Goal: Entertainment & Leisure: Browse casually

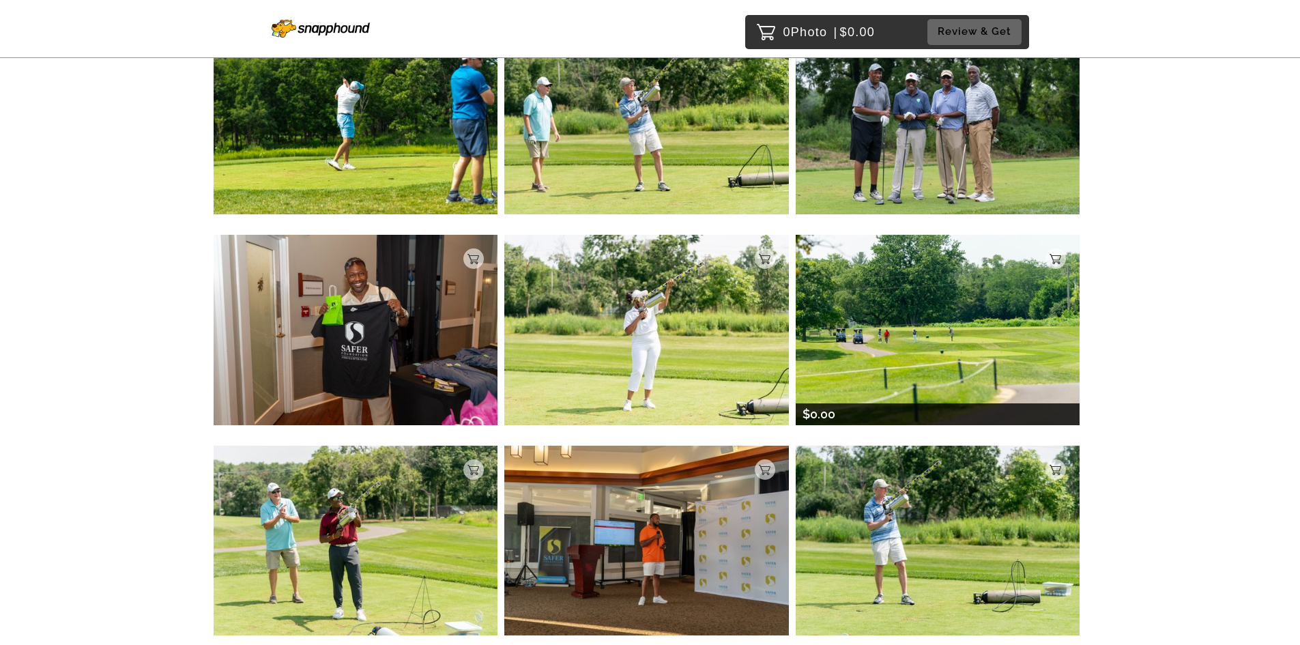
scroll to position [1285, 0]
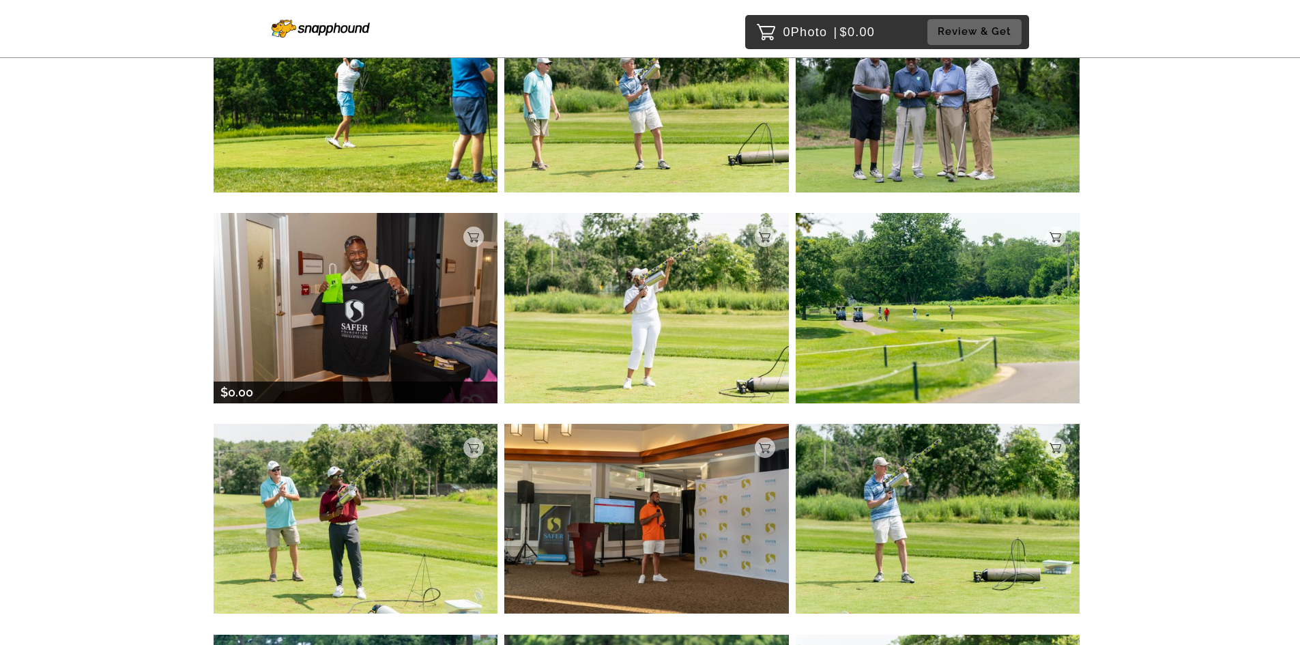
click at [359, 295] on img at bounding box center [356, 308] width 285 height 190
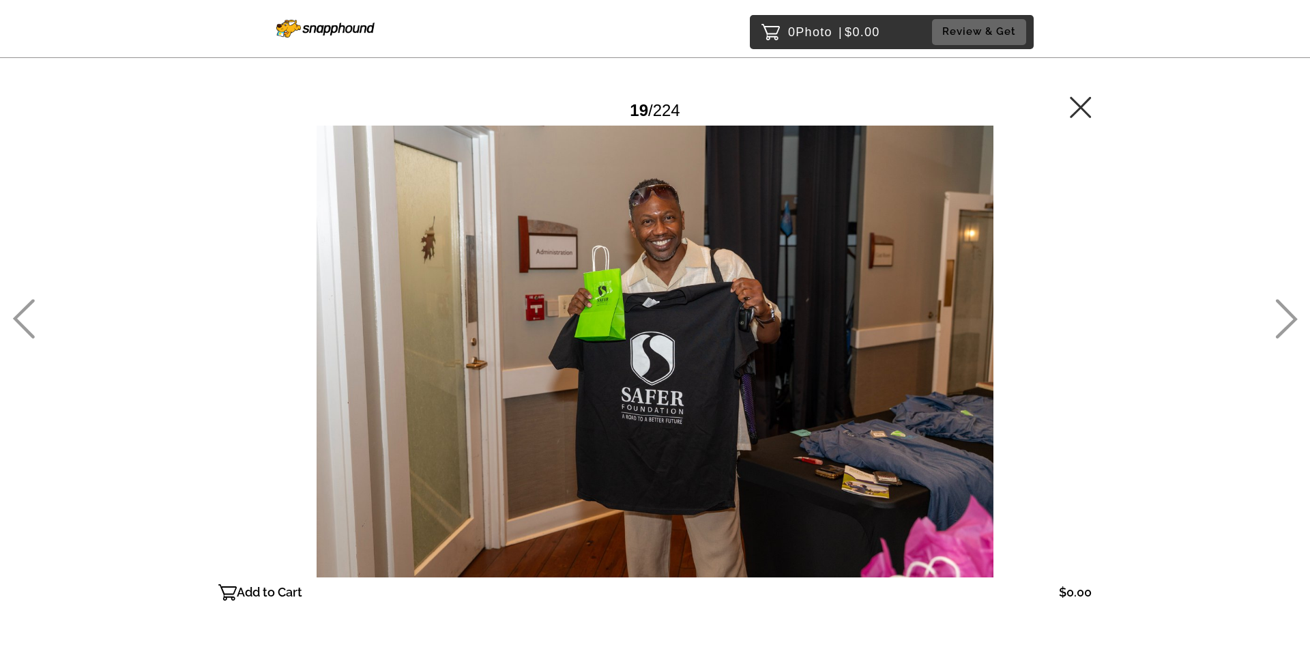
click at [1290, 321] on icon at bounding box center [1286, 319] width 23 height 40
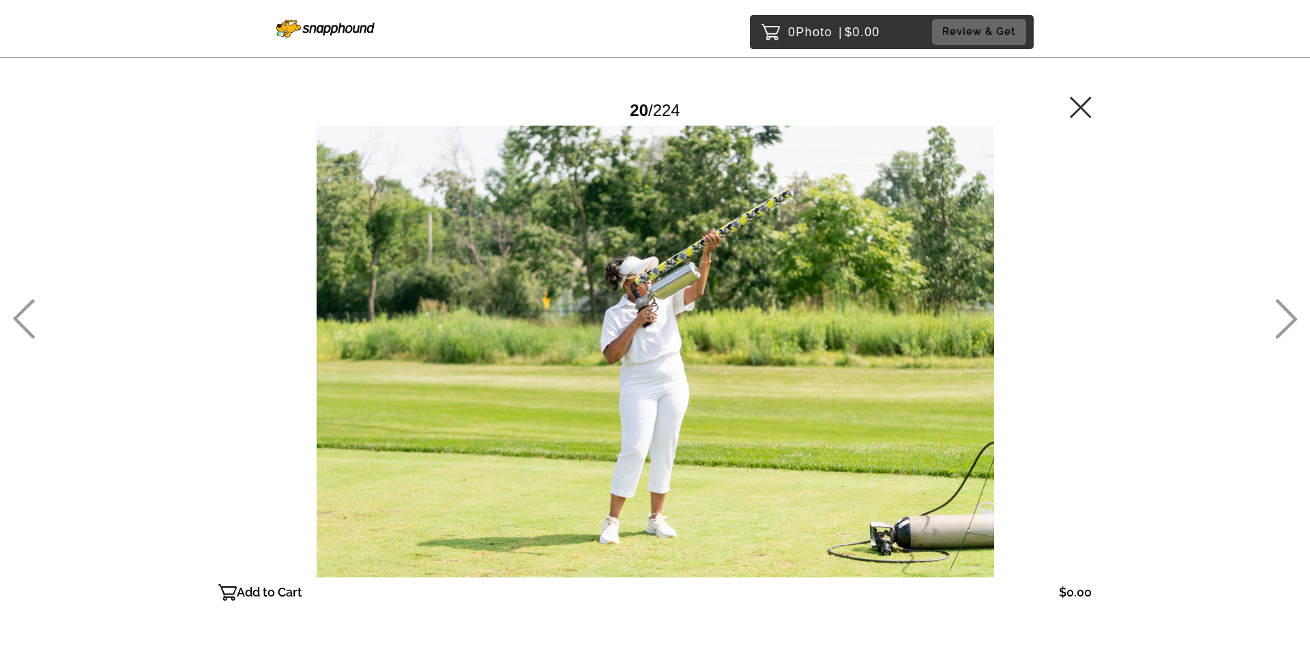
click at [1281, 312] on icon at bounding box center [1286, 319] width 23 height 40
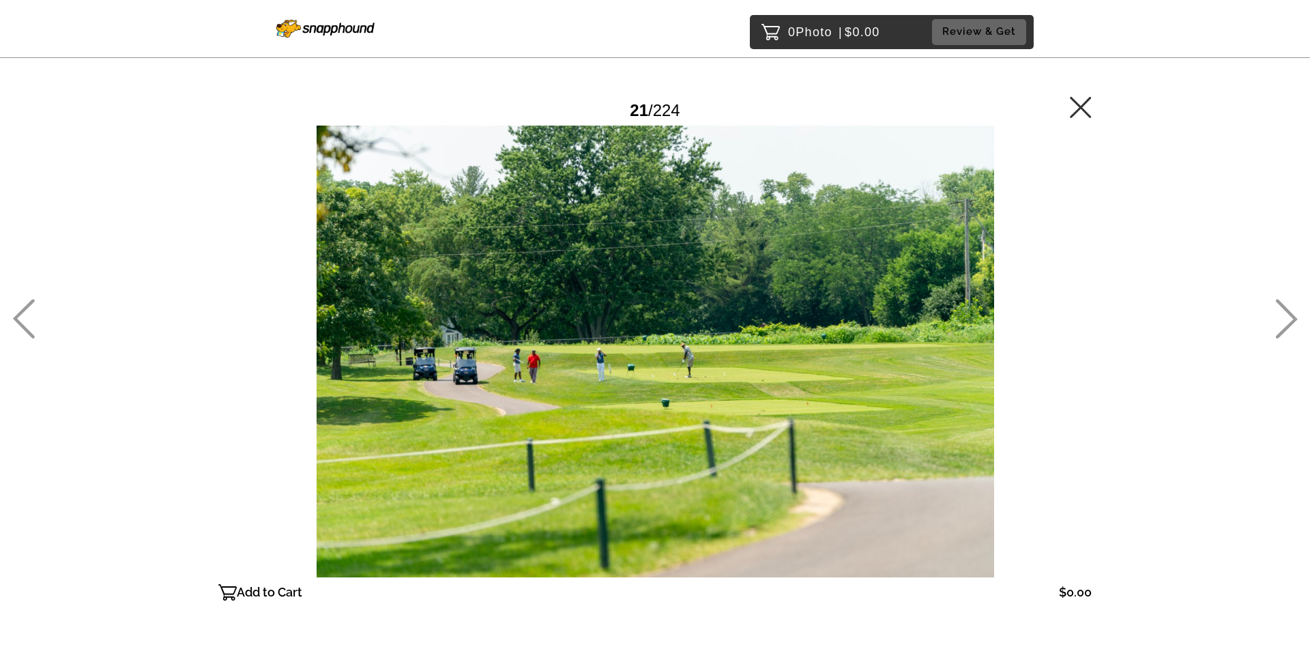
click at [1285, 321] on icon at bounding box center [1286, 319] width 23 height 40
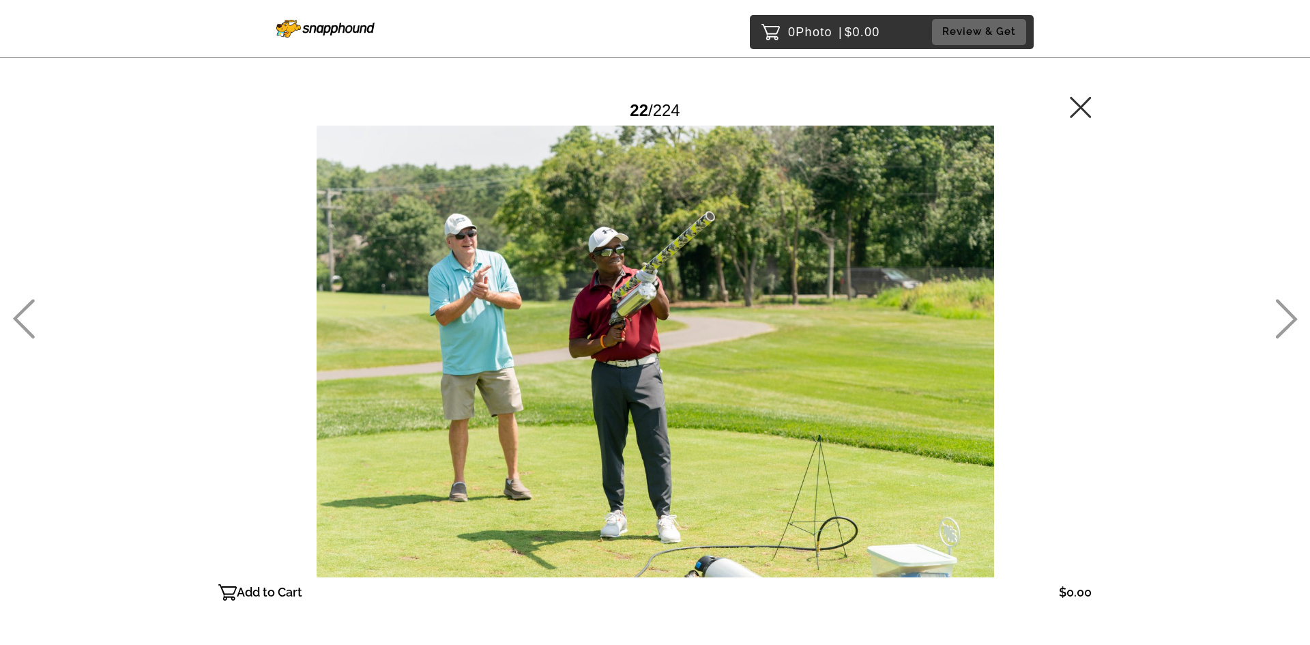
click at [1285, 321] on icon at bounding box center [1286, 319] width 23 height 40
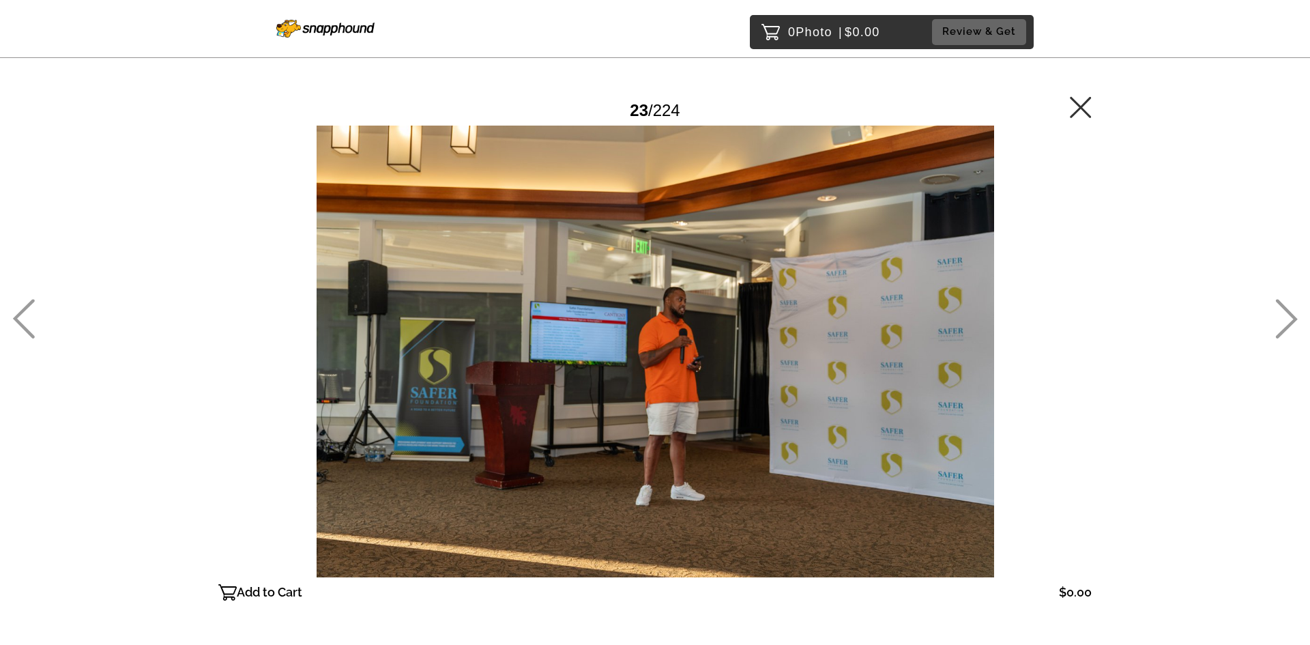
click at [1285, 321] on icon at bounding box center [1286, 319] width 23 height 40
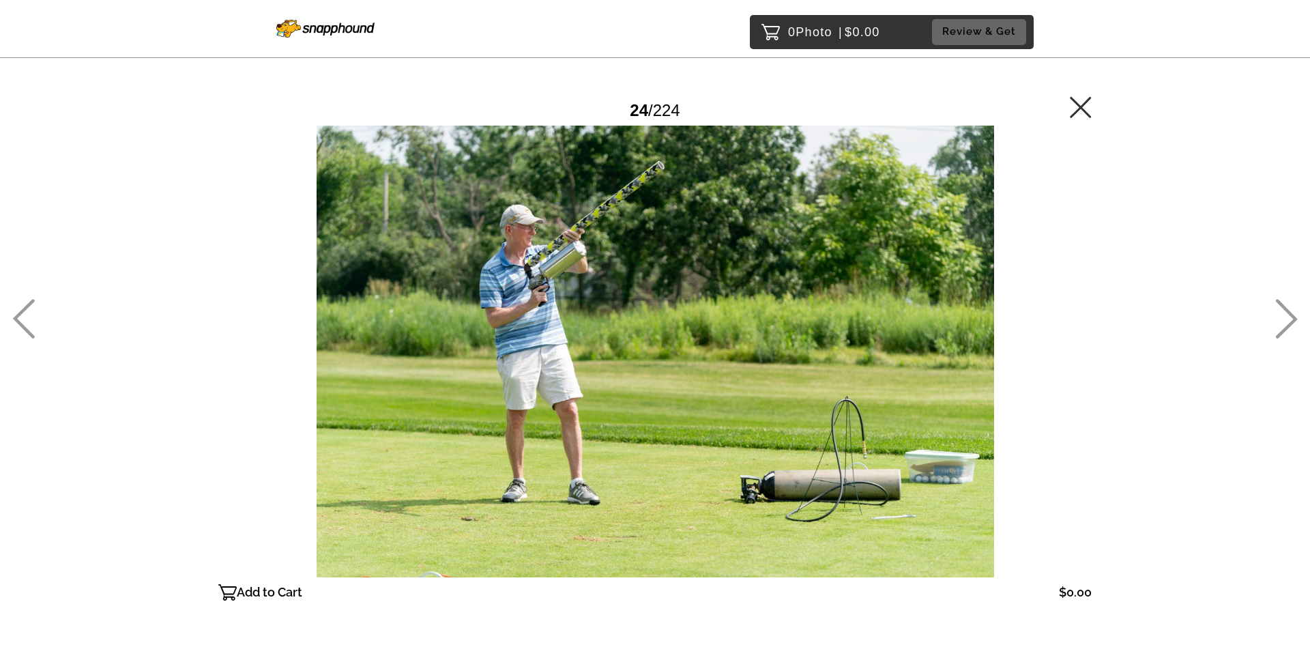
click at [1285, 321] on icon at bounding box center [1286, 319] width 23 height 40
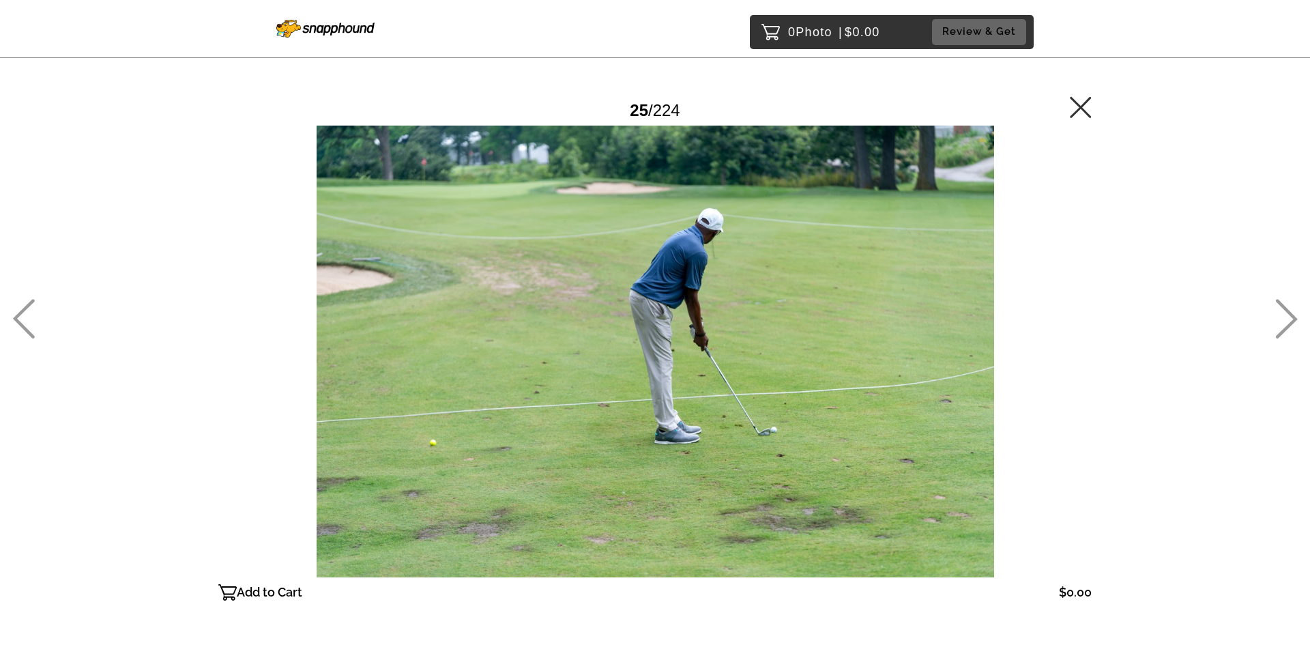
click at [1285, 321] on icon at bounding box center [1286, 319] width 23 height 40
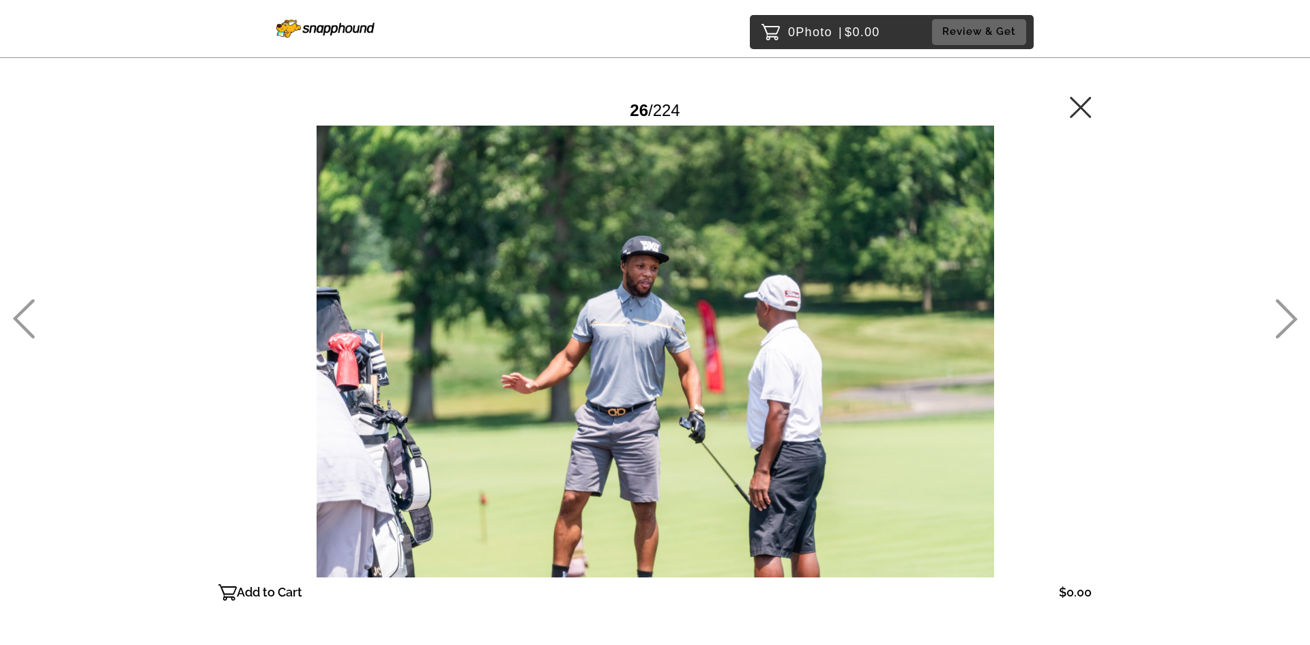
click at [1279, 323] on icon at bounding box center [1286, 319] width 23 height 40
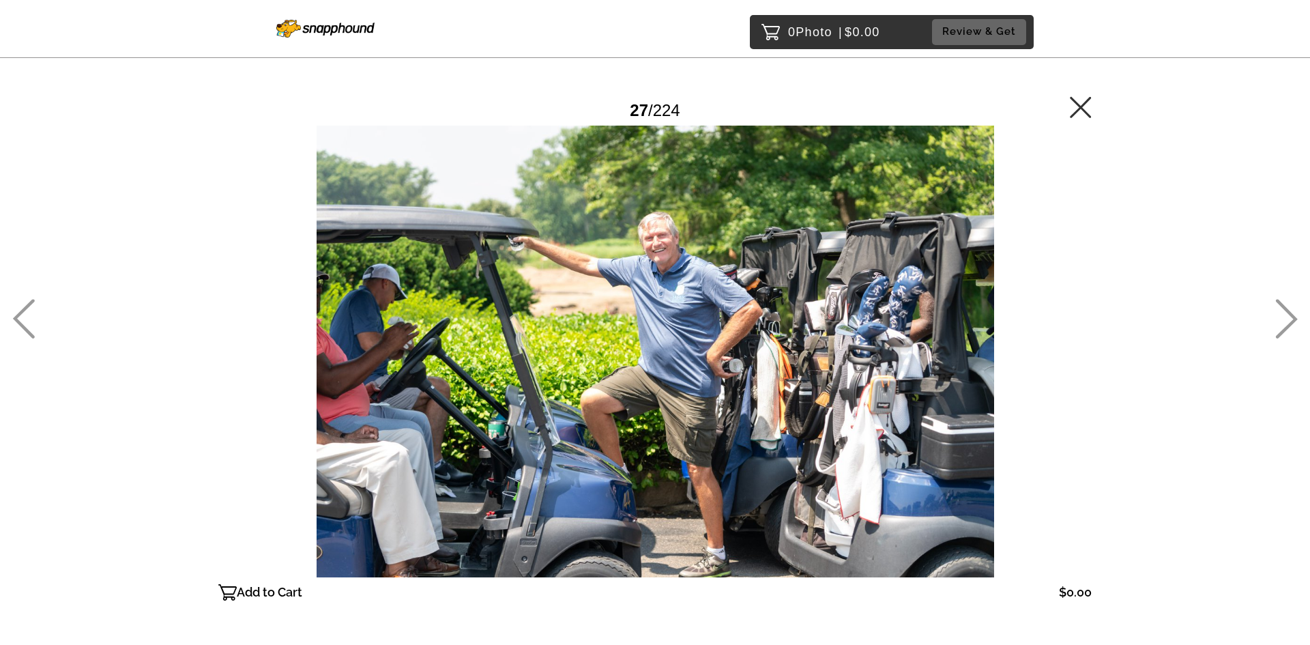
click at [1277, 325] on icon at bounding box center [1286, 319] width 23 height 40
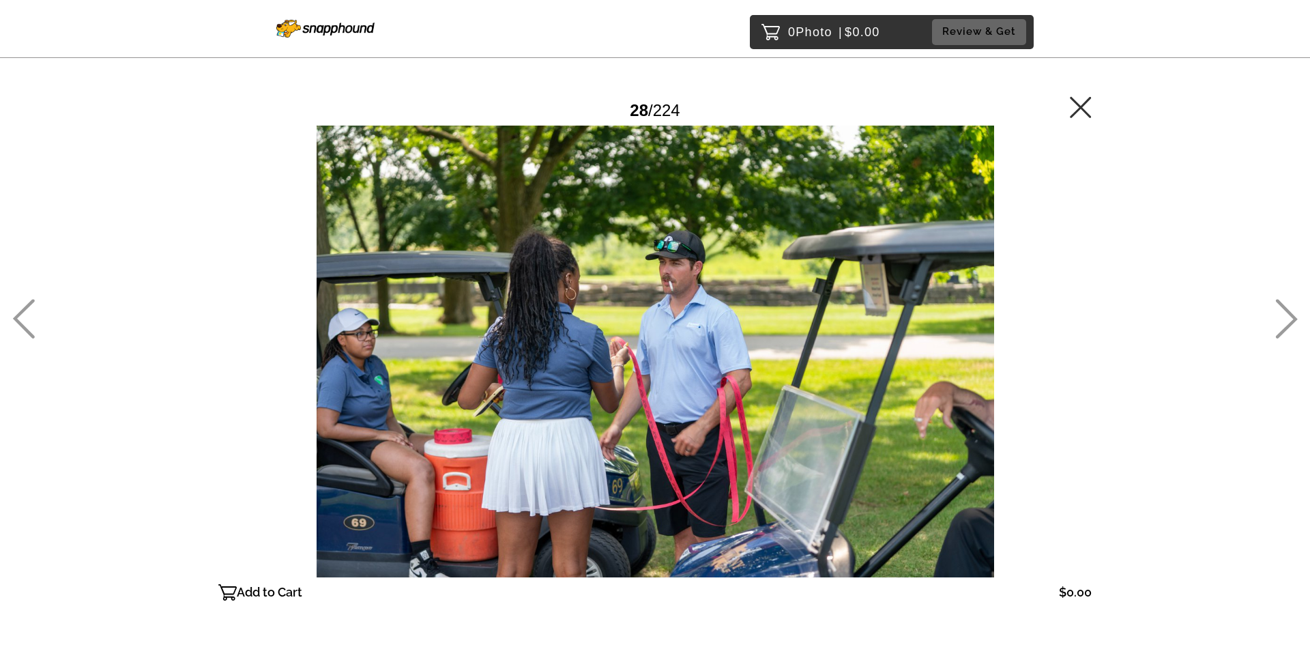
click at [1236, 316] on div "0 Photo | $0.00 Review & Get Password Checker bypassed 28 / 224 Add to Cart $0.…" at bounding box center [655, 379] width 1310 height 758
click at [1287, 323] on icon at bounding box center [1286, 319] width 23 height 40
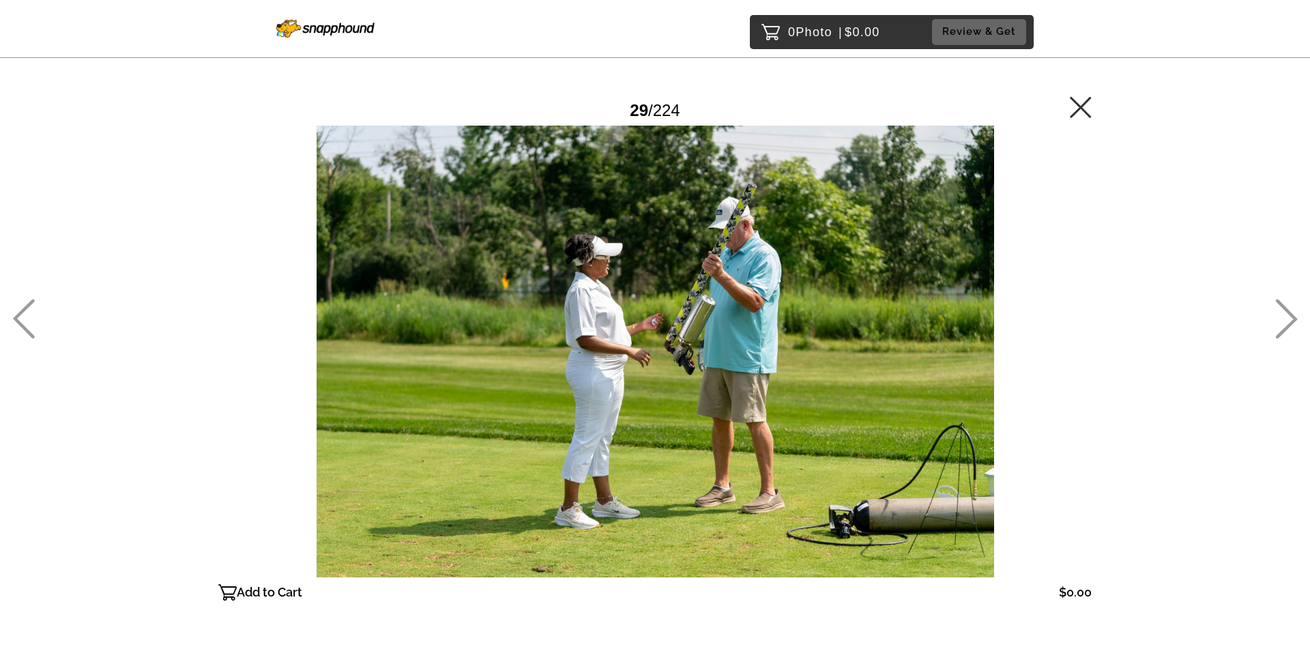
click at [1275, 312] on div "0 Photo | $0.00 Review & Get Password Checker bypassed 29 / 224 Add to Cart $0.…" at bounding box center [655, 379] width 1310 height 758
click at [1283, 315] on icon at bounding box center [1286, 319] width 23 height 40
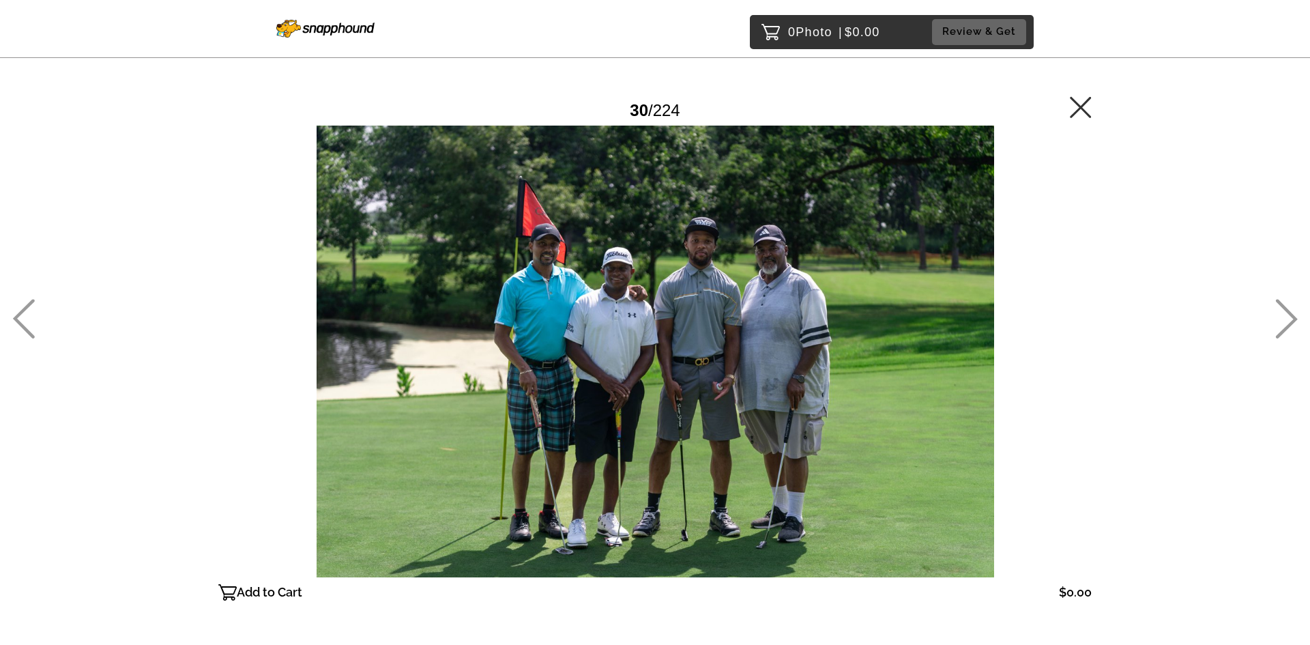
click at [1283, 323] on icon at bounding box center [1286, 319] width 23 height 40
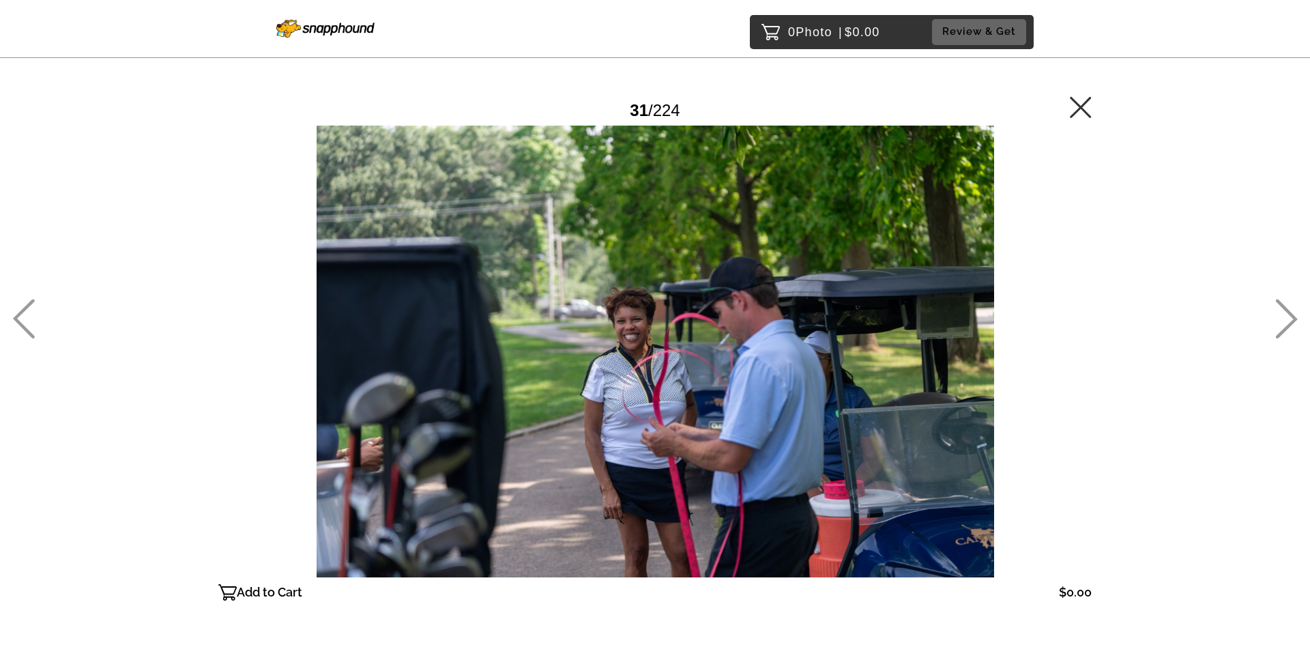
click at [1283, 323] on icon at bounding box center [1286, 319] width 23 height 40
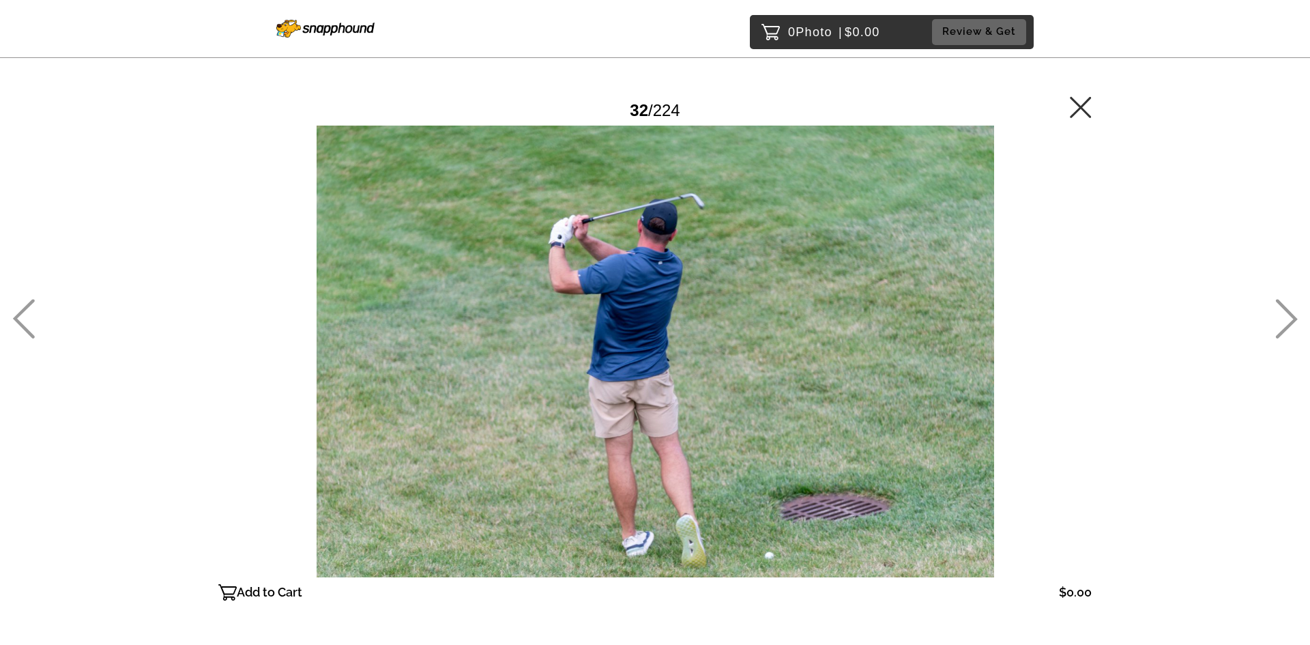
click at [1283, 323] on icon at bounding box center [1286, 319] width 23 height 40
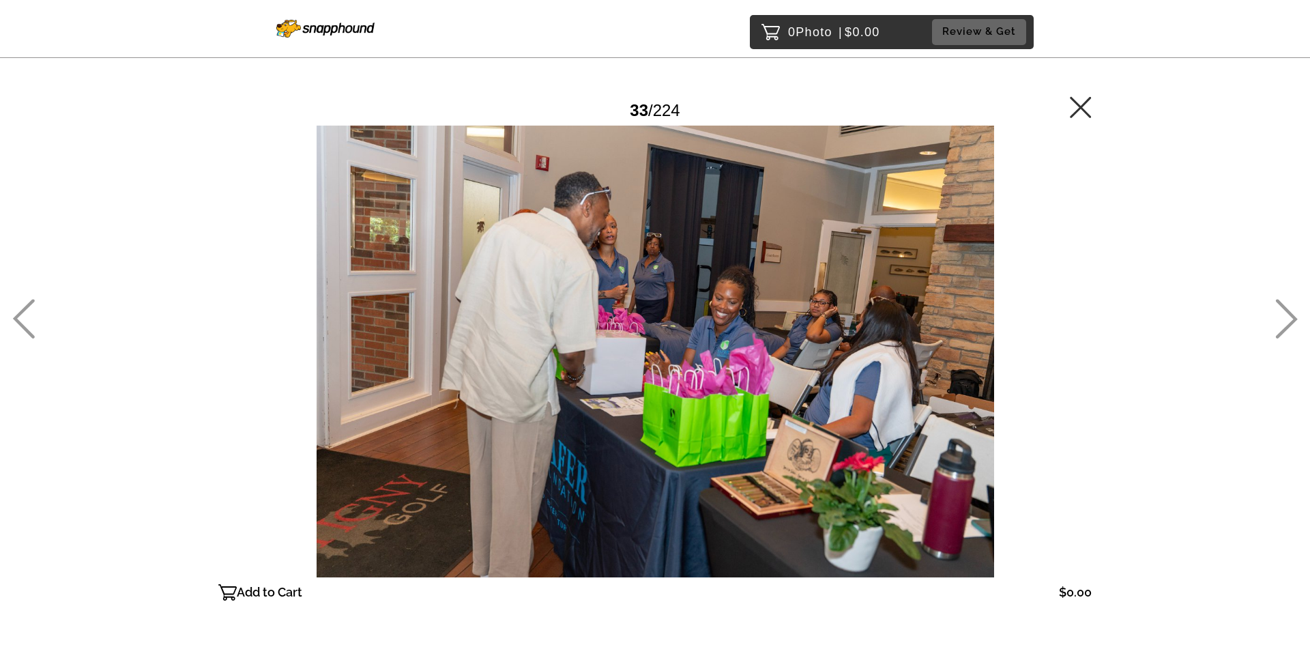
click at [1288, 319] on icon at bounding box center [1286, 319] width 23 height 40
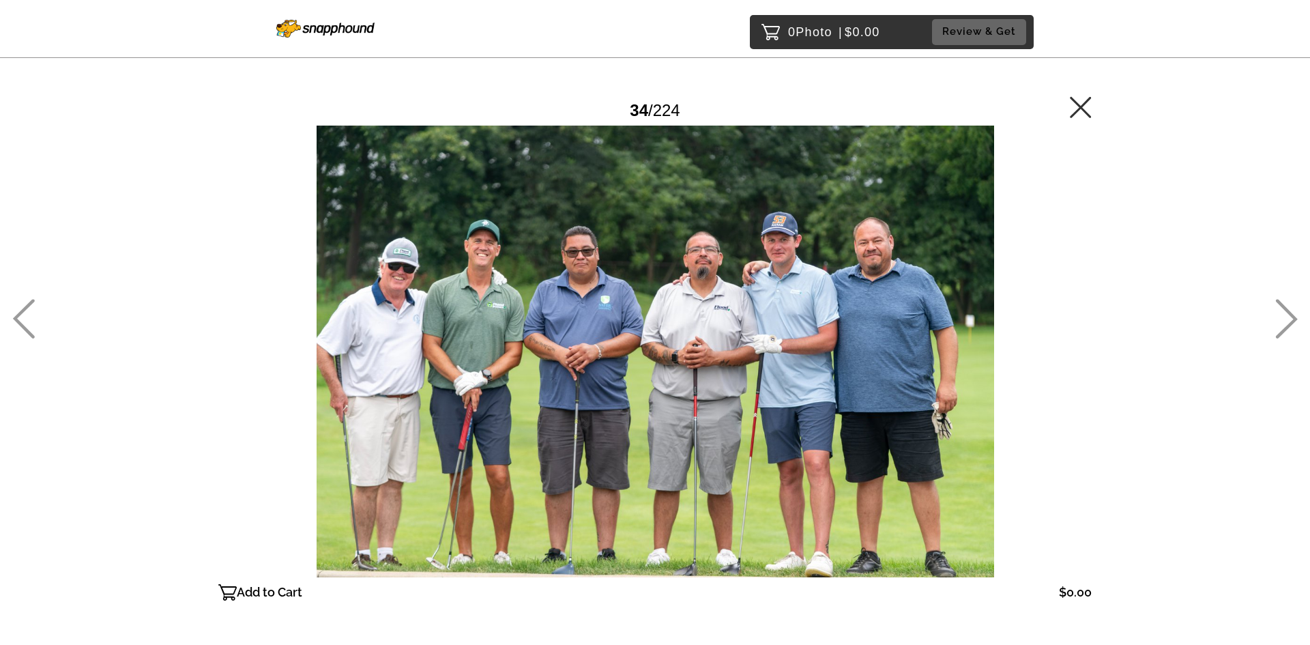
click at [1280, 312] on icon at bounding box center [1286, 319] width 23 height 40
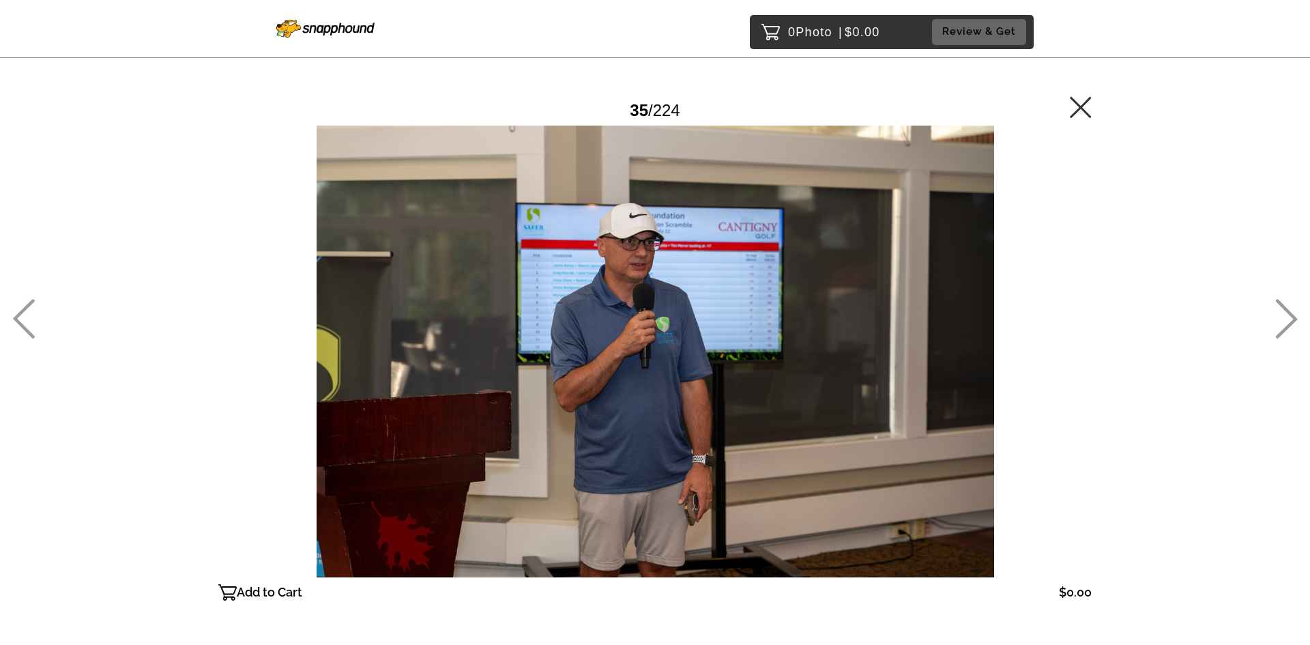
click at [1277, 312] on icon at bounding box center [1286, 319] width 23 height 40
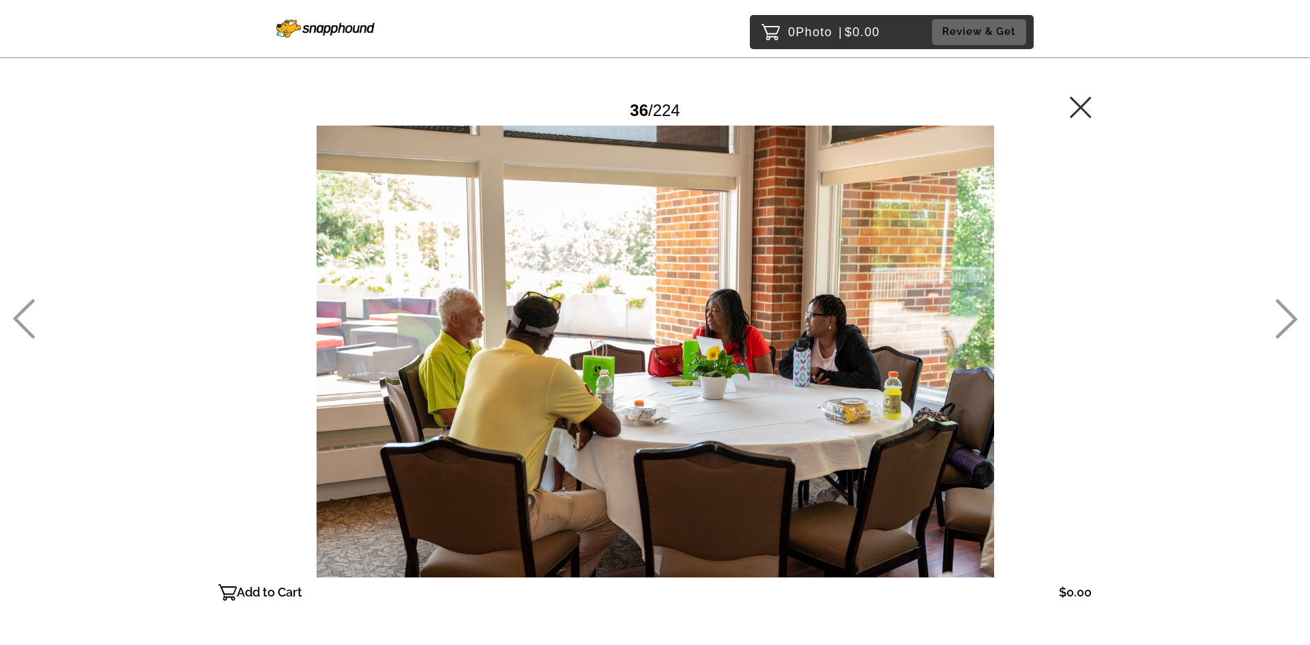
click at [1268, 321] on div "0 Photo | $0.00 Review & Get Password Checker bypassed 36 / 224 Add to Cart $0.…" at bounding box center [655, 379] width 1310 height 758
click at [1287, 319] on icon at bounding box center [1286, 319] width 23 height 40
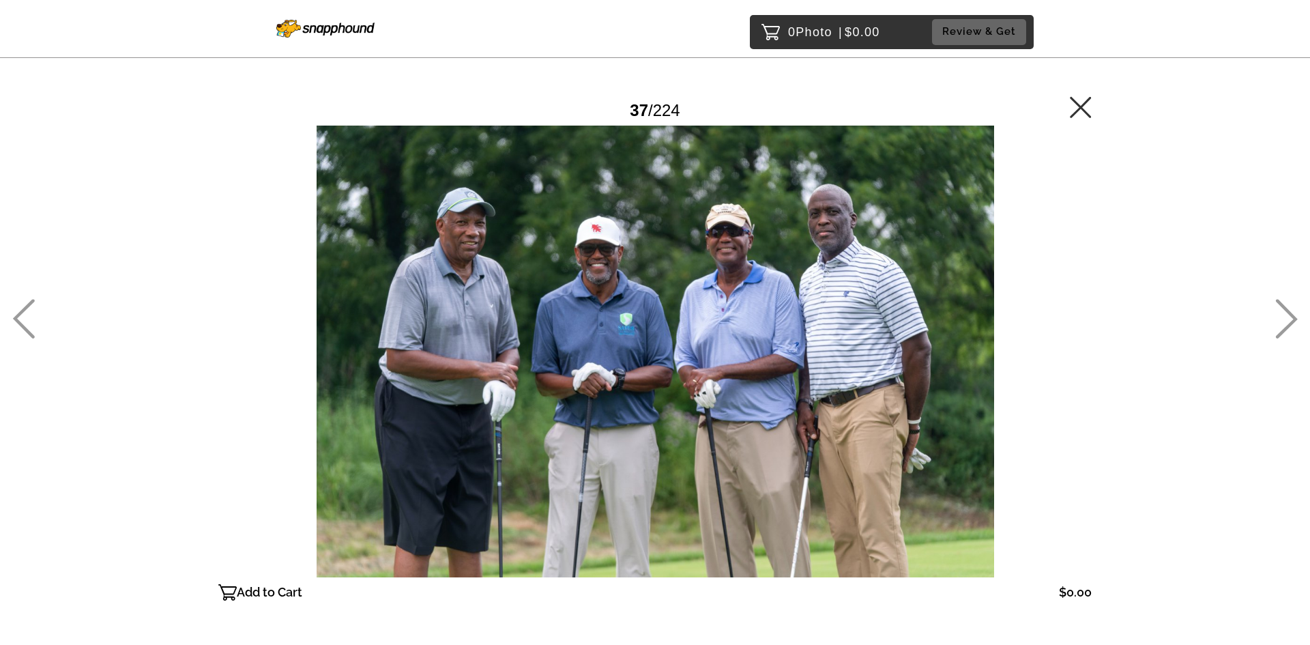
click at [1281, 319] on icon at bounding box center [1286, 319] width 23 height 40
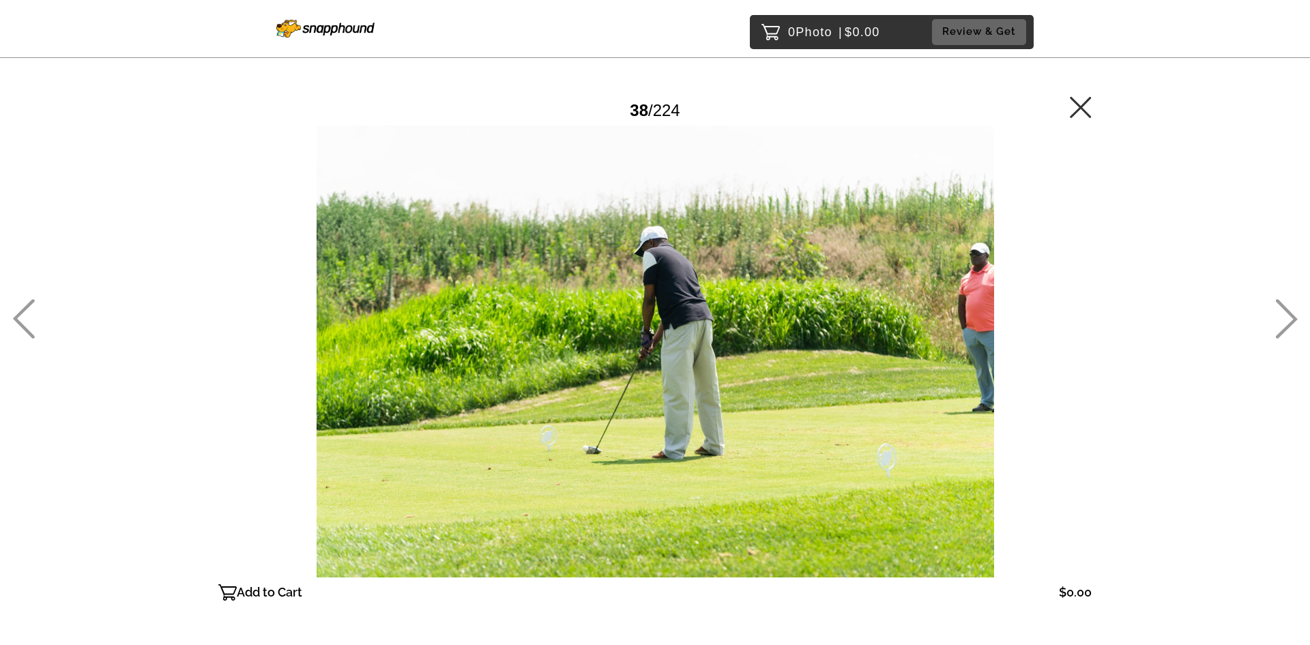
click at [1281, 319] on icon at bounding box center [1286, 319] width 23 height 40
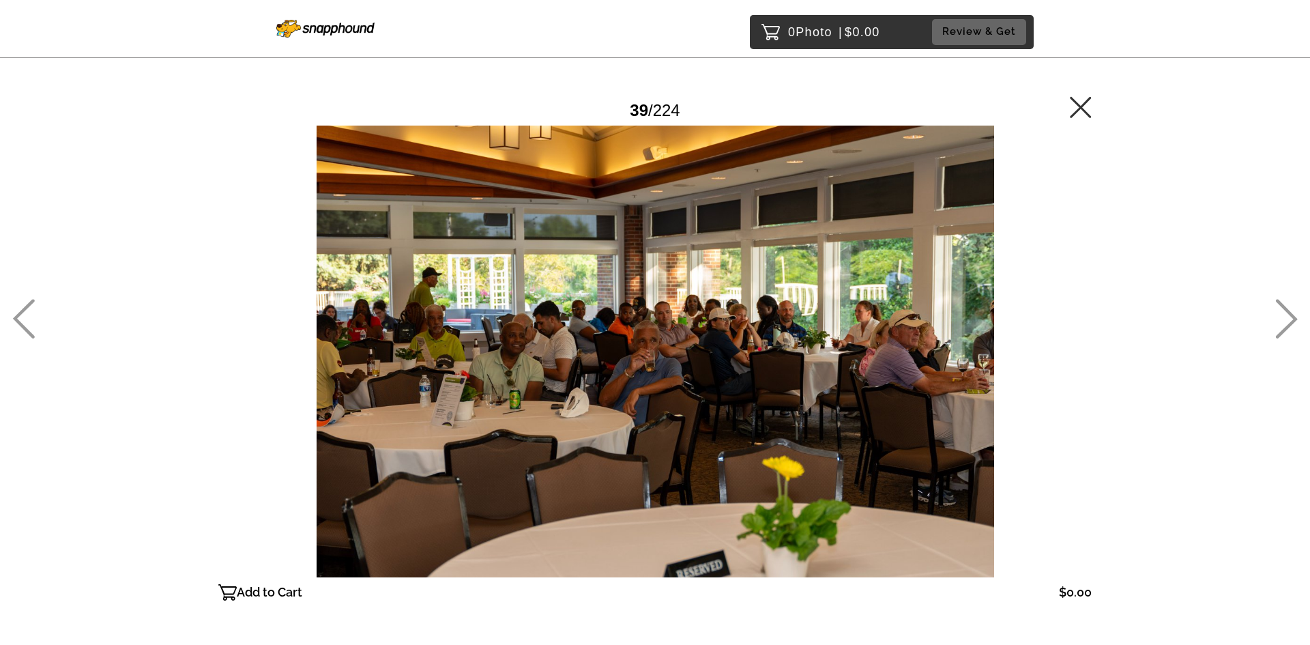
click at [1279, 318] on icon at bounding box center [1286, 319] width 23 height 40
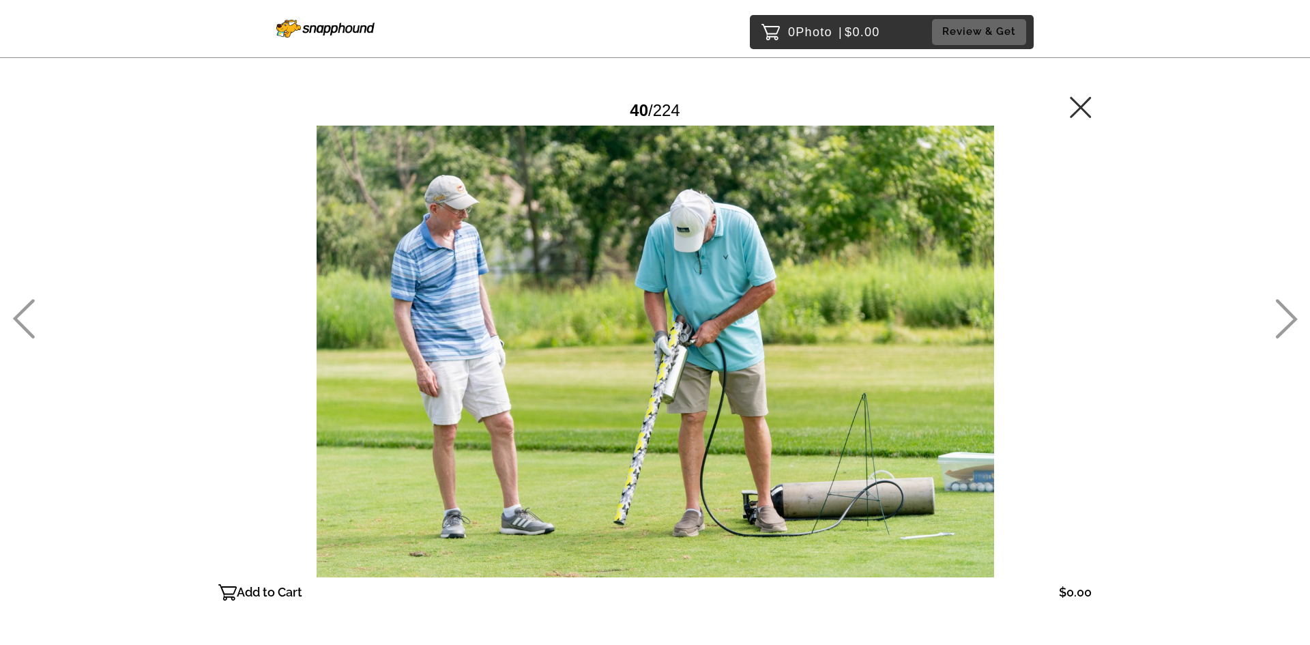
click at [1279, 318] on icon at bounding box center [1286, 319] width 23 height 40
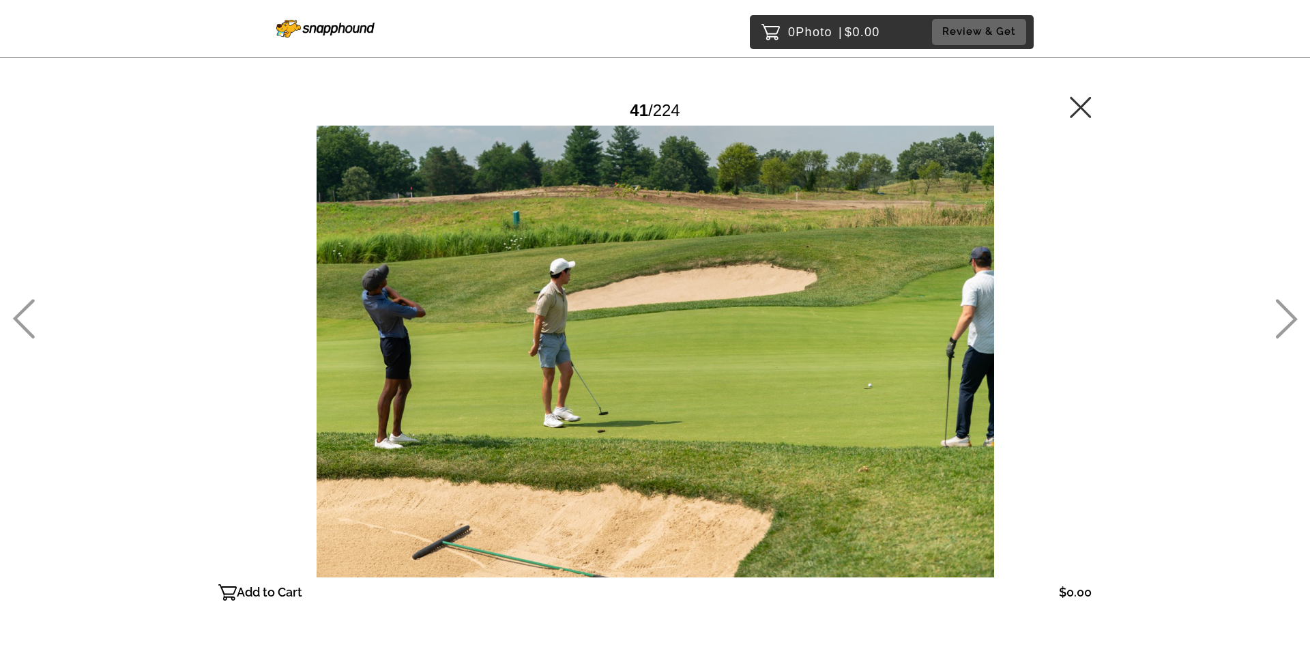
click at [1279, 318] on icon at bounding box center [1286, 319] width 23 height 40
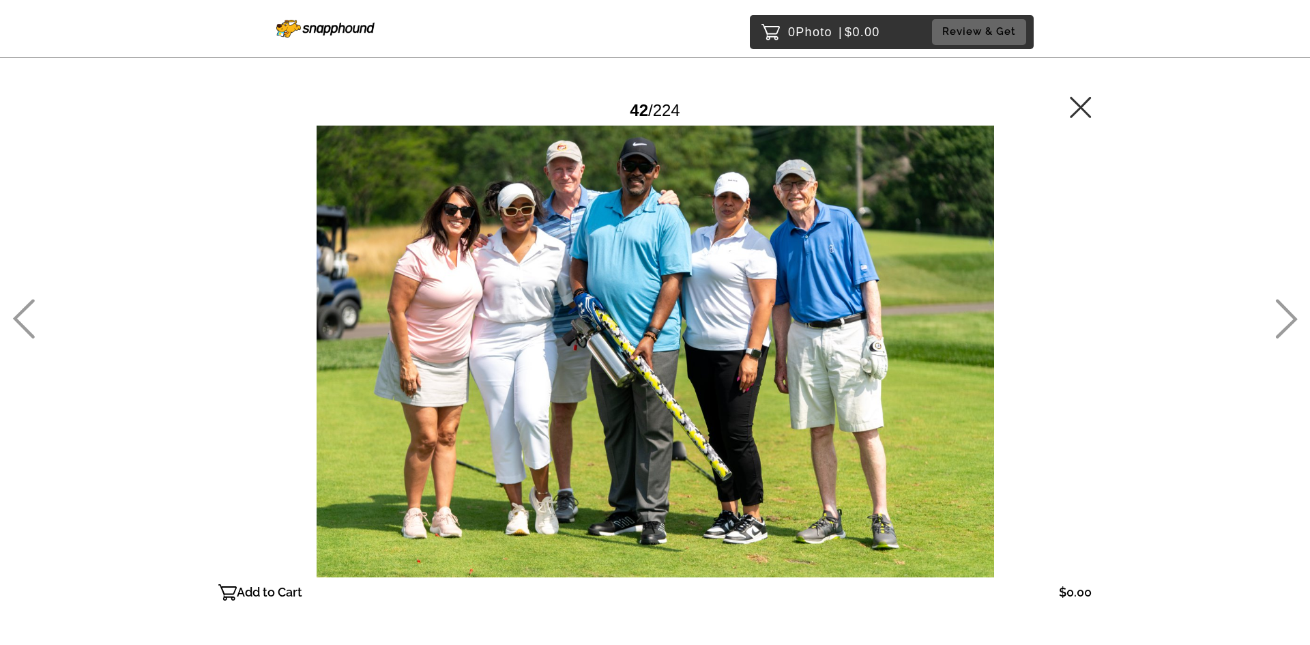
click at [1275, 321] on icon at bounding box center [1286, 319] width 23 height 40
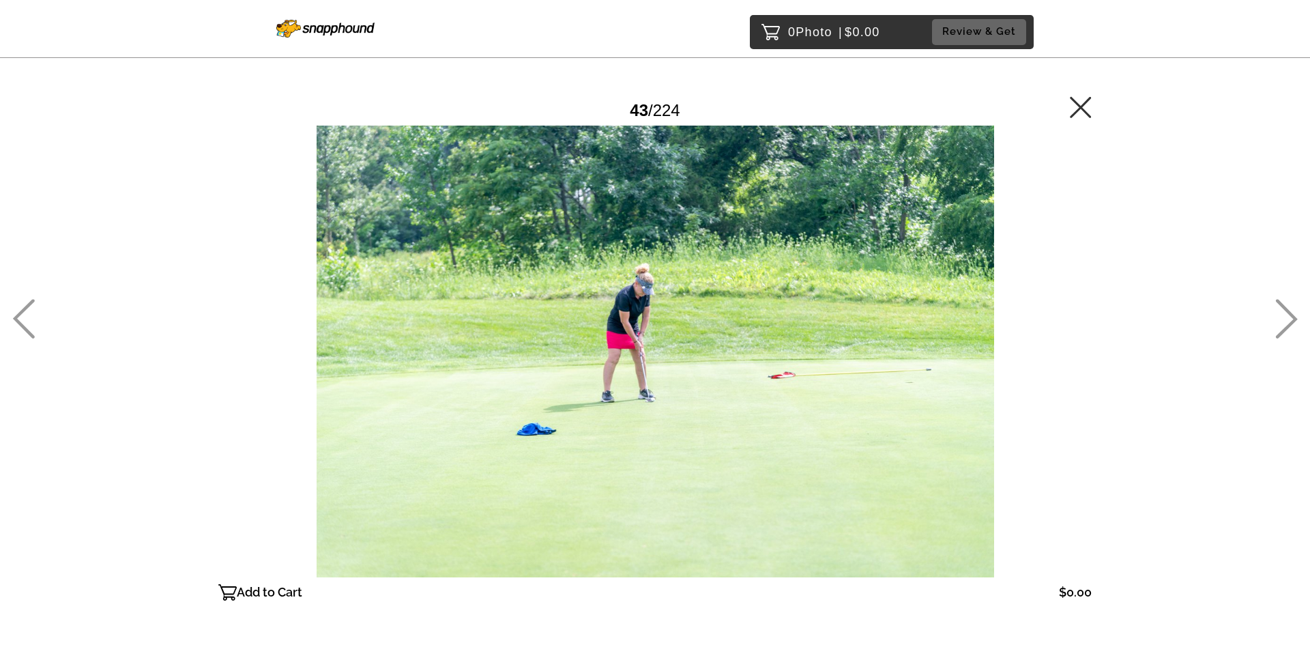
click at [26, 312] on icon at bounding box center [23, 319] width 23 height 40
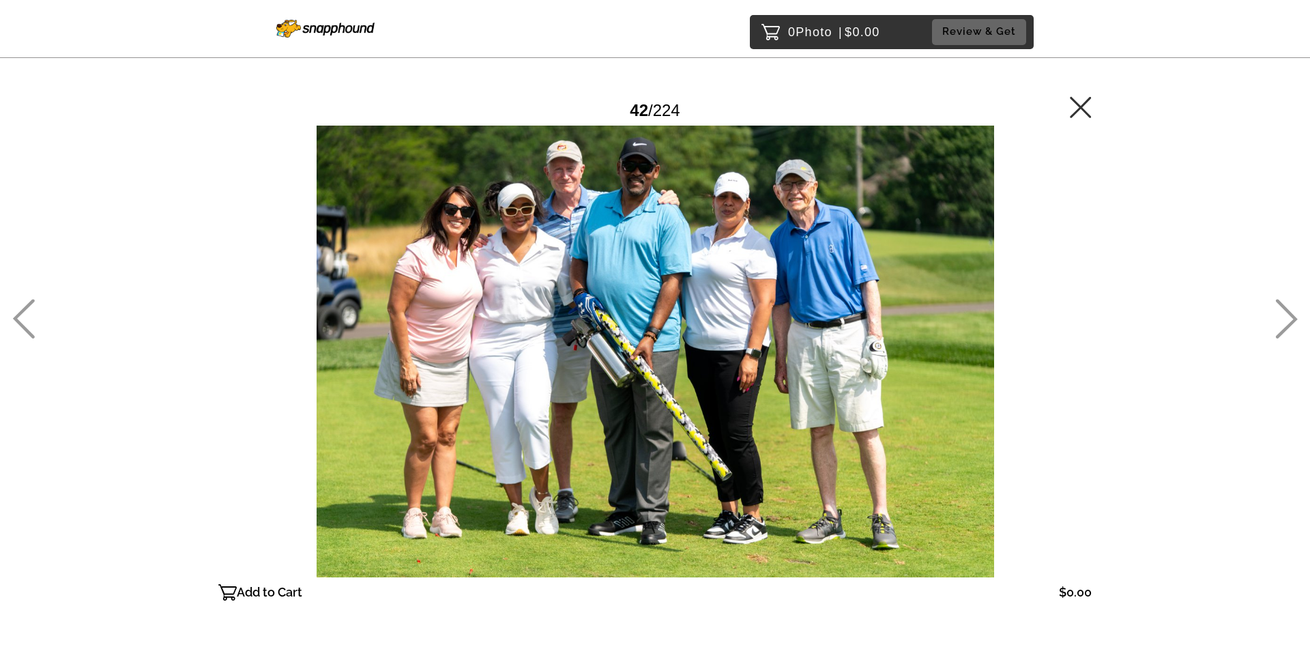
click at [1278, 314] on icon at bounding box center [1286, 319] width 23 height 40
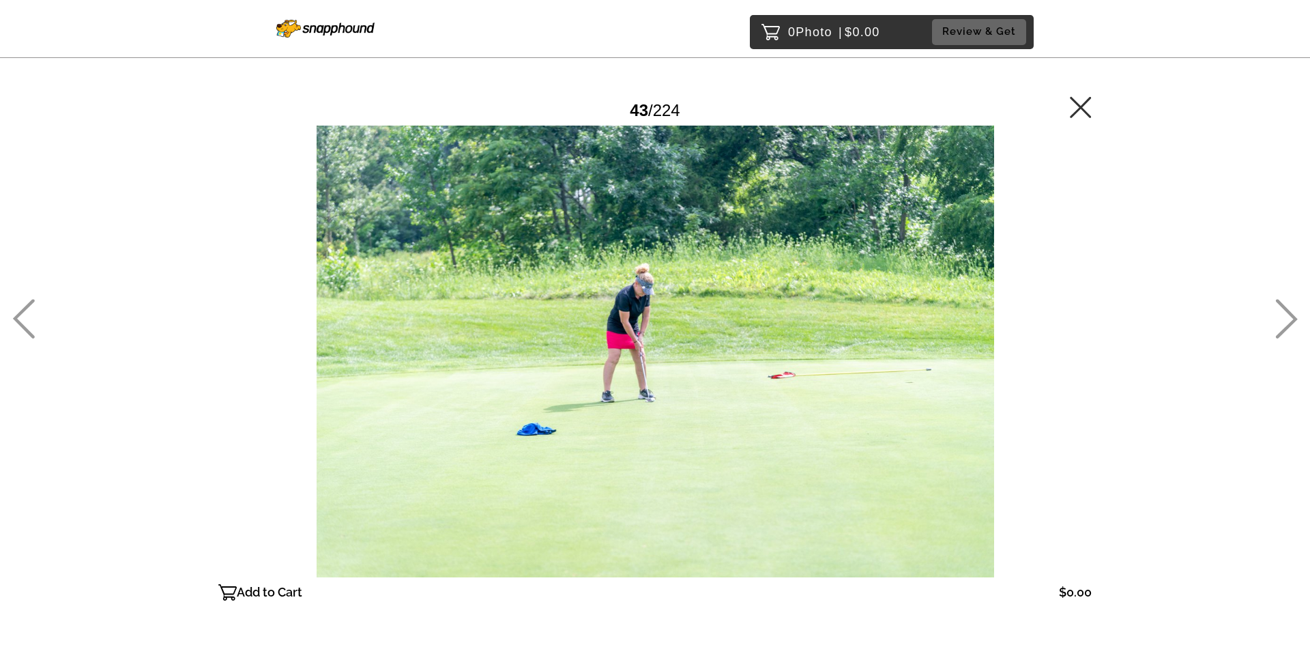
click at [1281, 319] on icon at bounding box center [1286, 319] width 23 height 40
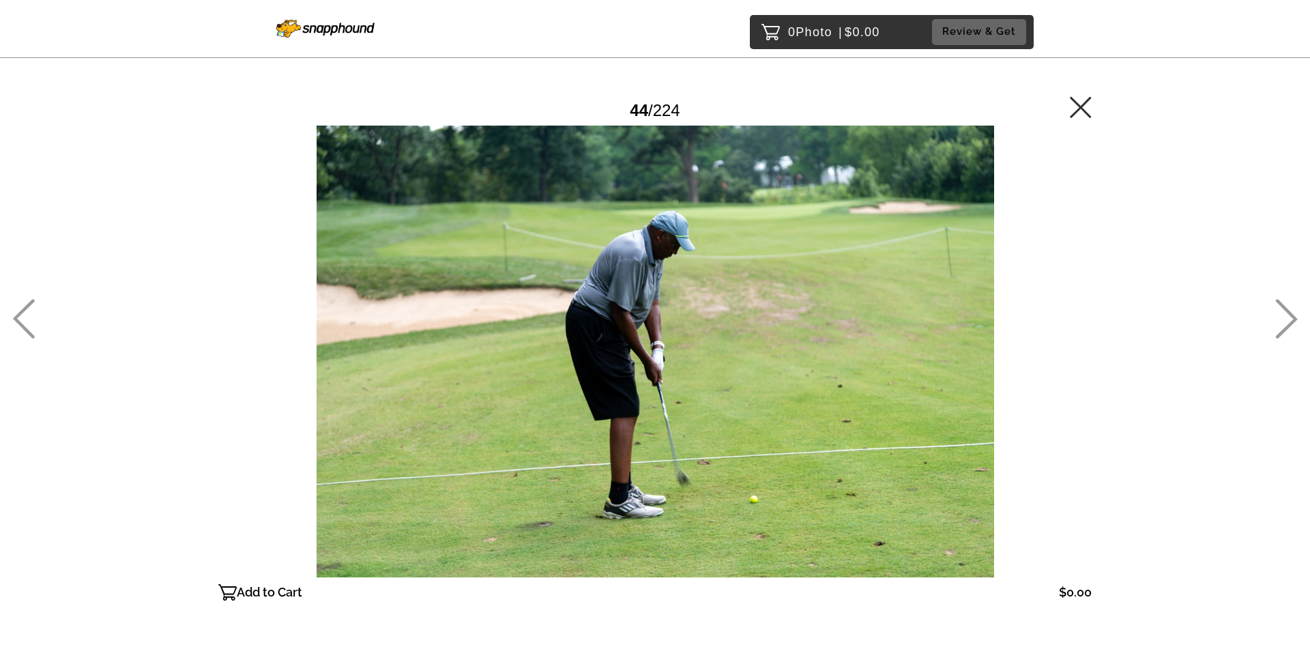
click at [1279, 319] on icon at bounding box center [1286, 319] width 23 height 40
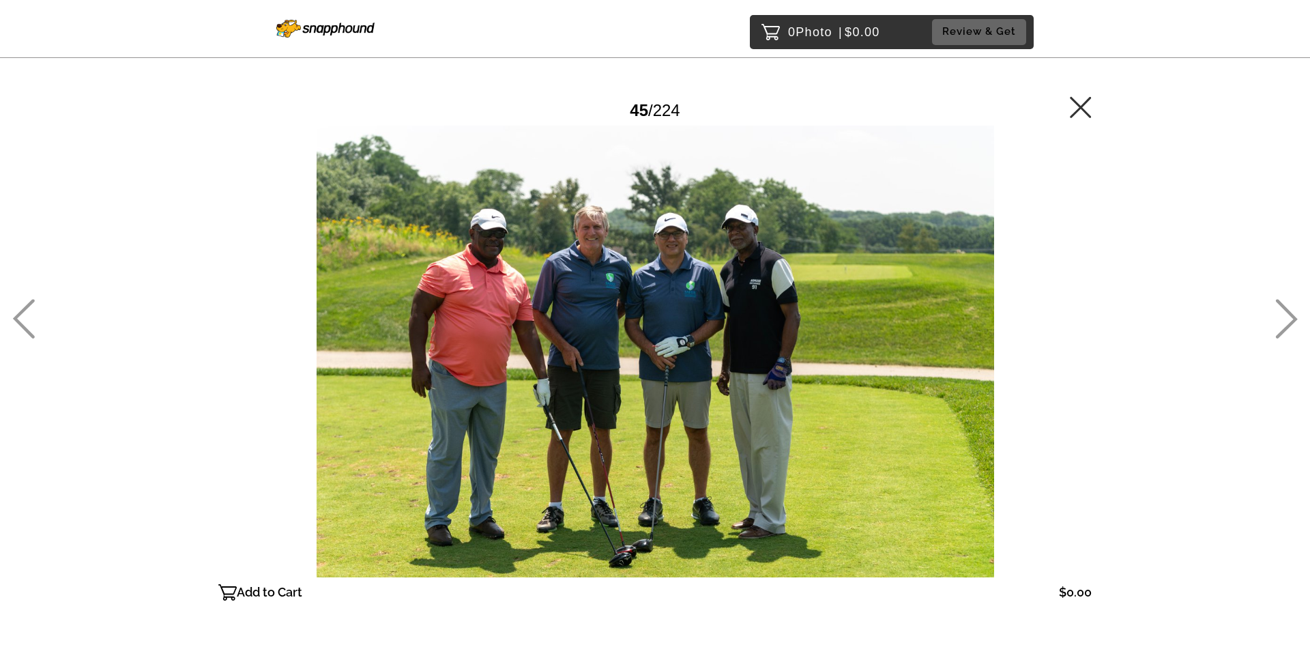
click at [1276, 321] on icon at bounding box center [1286, 319] width 23 height 40
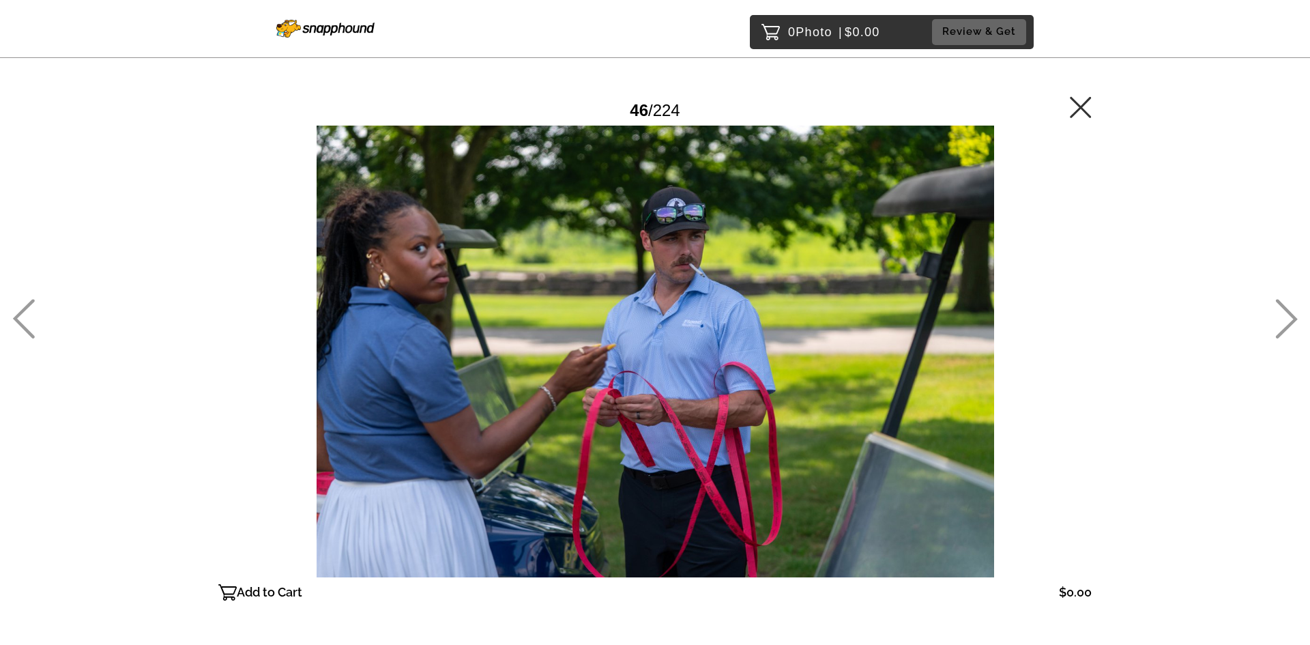
click at [1276, 322] on icon at bounding box center [1286, 319] width 23 height 40
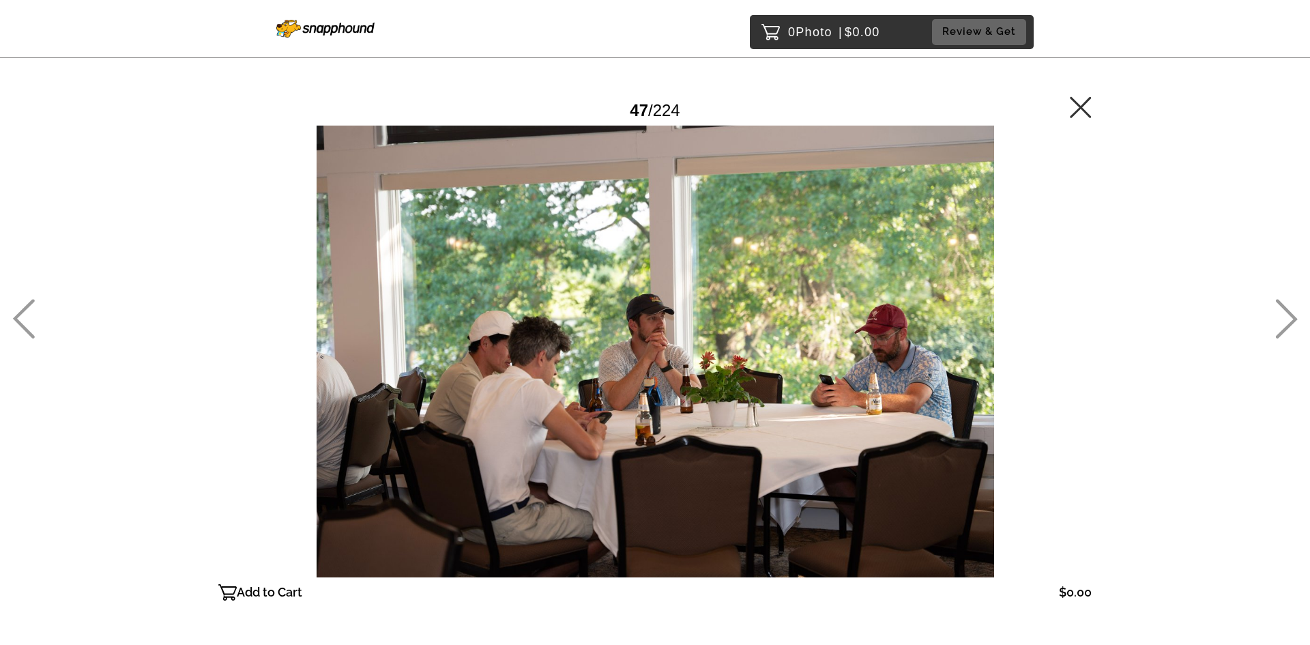
click at [29, 311] on icon at bounding box center [23, 319] width 23 height 40
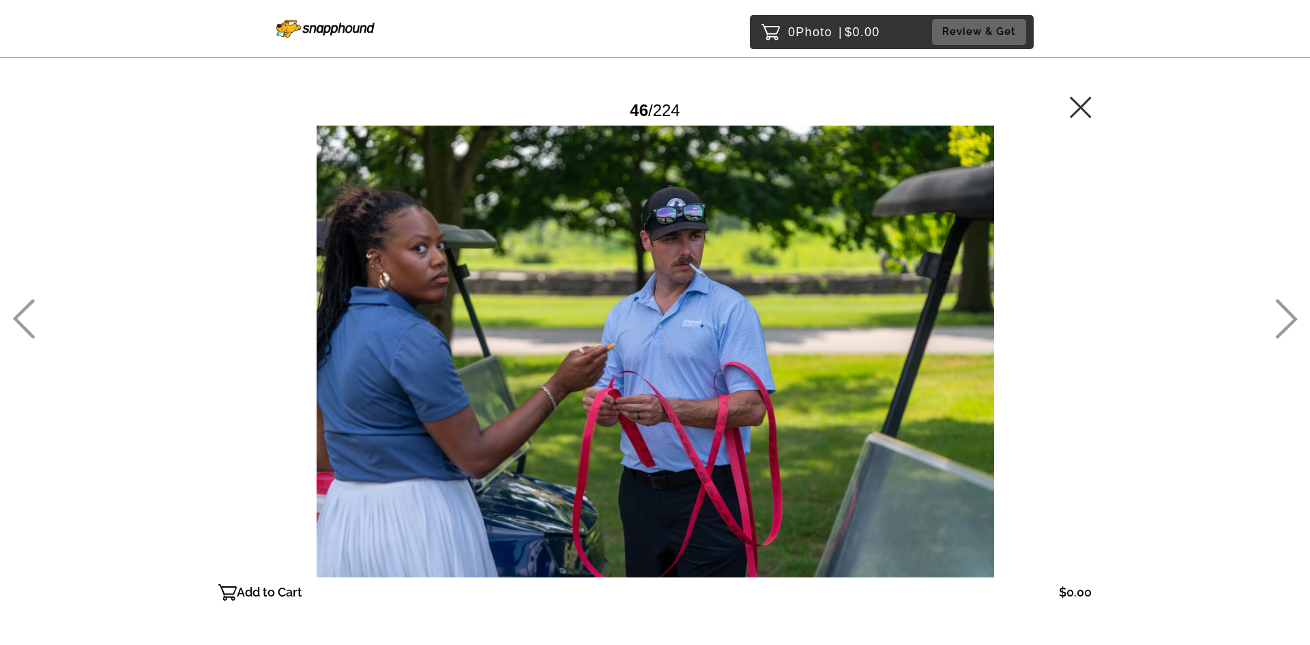
click at [1283, 327] on icon at bounding box center [1286, 319] width 23 height 40
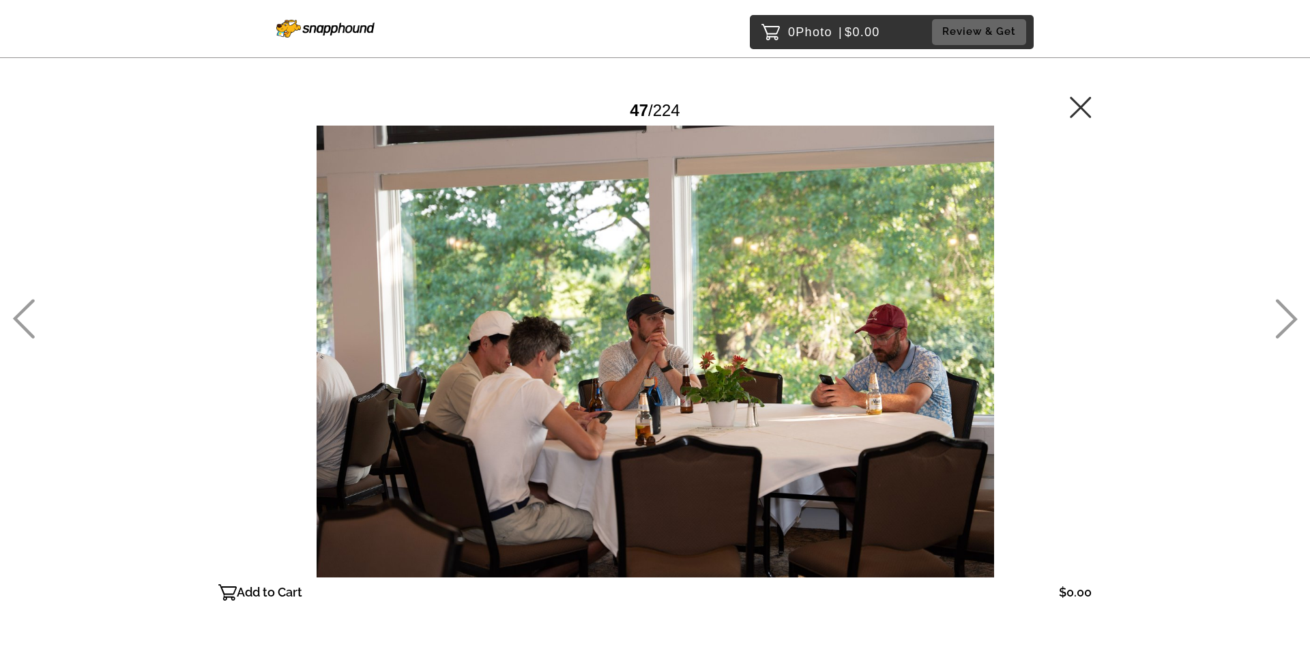
click at [1283, 323] on icon at bounding box center [1286, 319] width 23 height 40
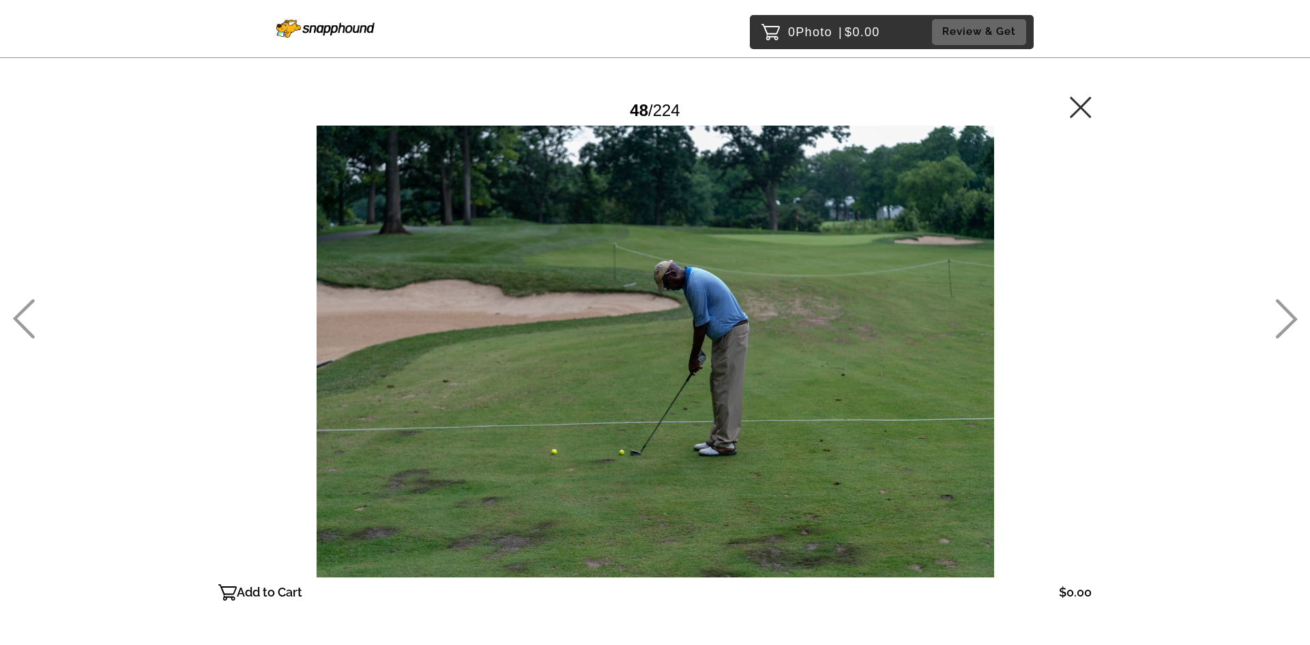
click at [1272, 332] on div "0 Photo | $0.00 Review & Get Password Checker bypassed 48 / 224 Add to Cart $0.…" at bounding box center [655, 379] width 1310 height 758
click at [1284, 317] on icon at bounding box center [1286, 319] width 23 height 40
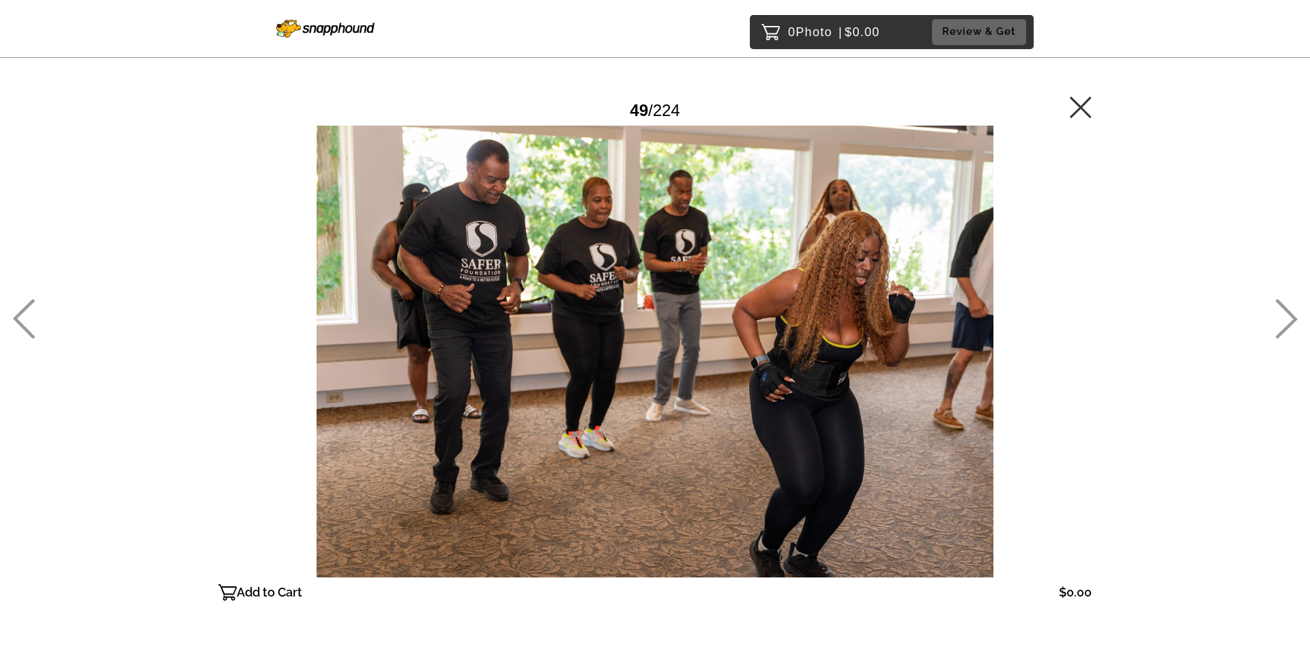
click at [1279, 319] on icon at bounding box center [1286, 319] width 23 height 40
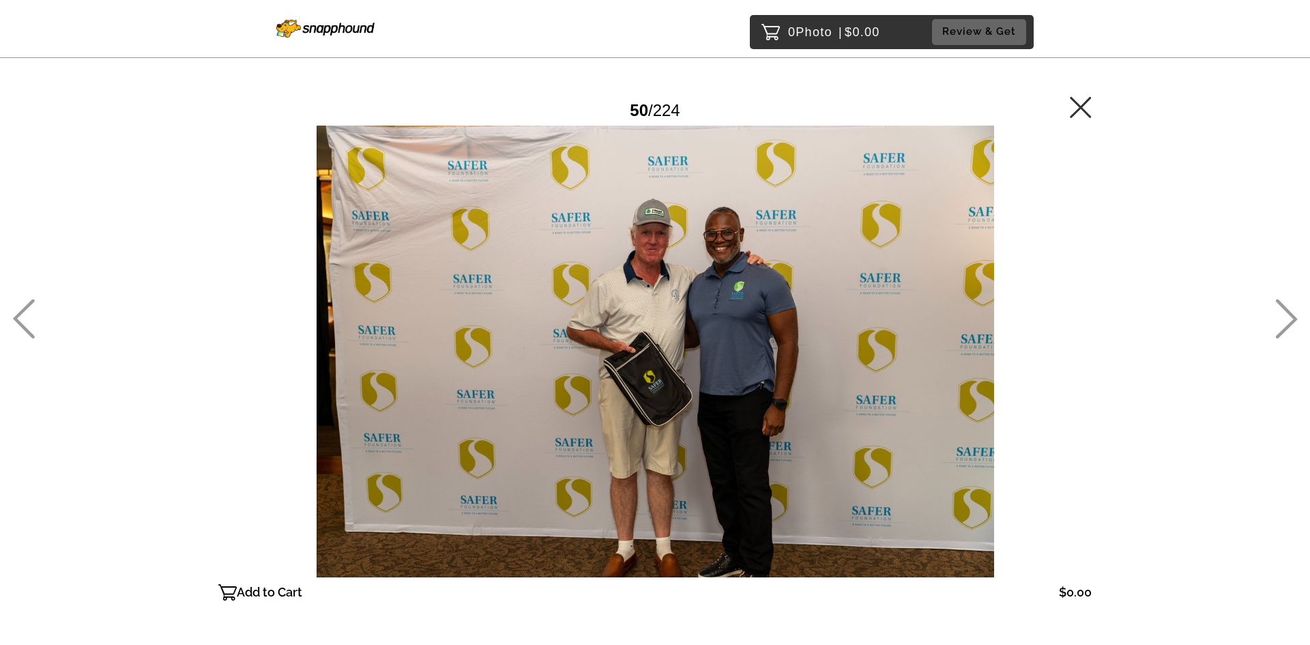
click at [1276, 322] on icon at bounding box center [1286, 319] width 23 height 40
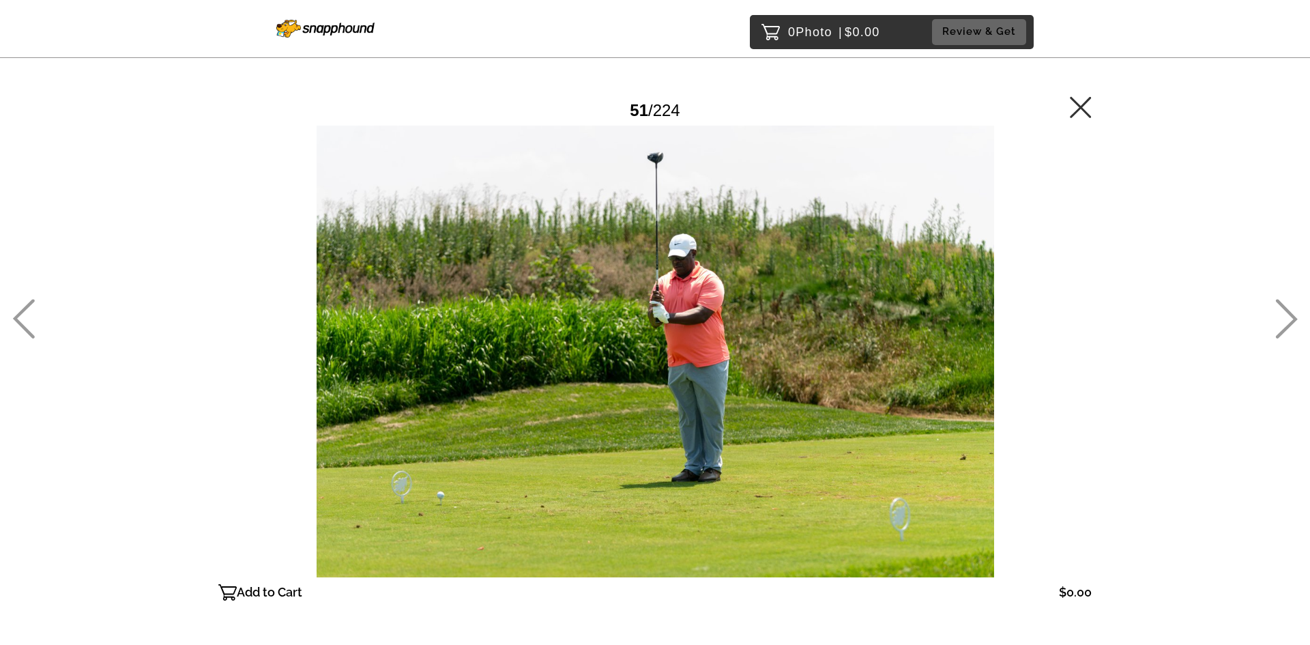
click at [1285, 323] on icon at bounding box center [1286, 319] width 23 height 40
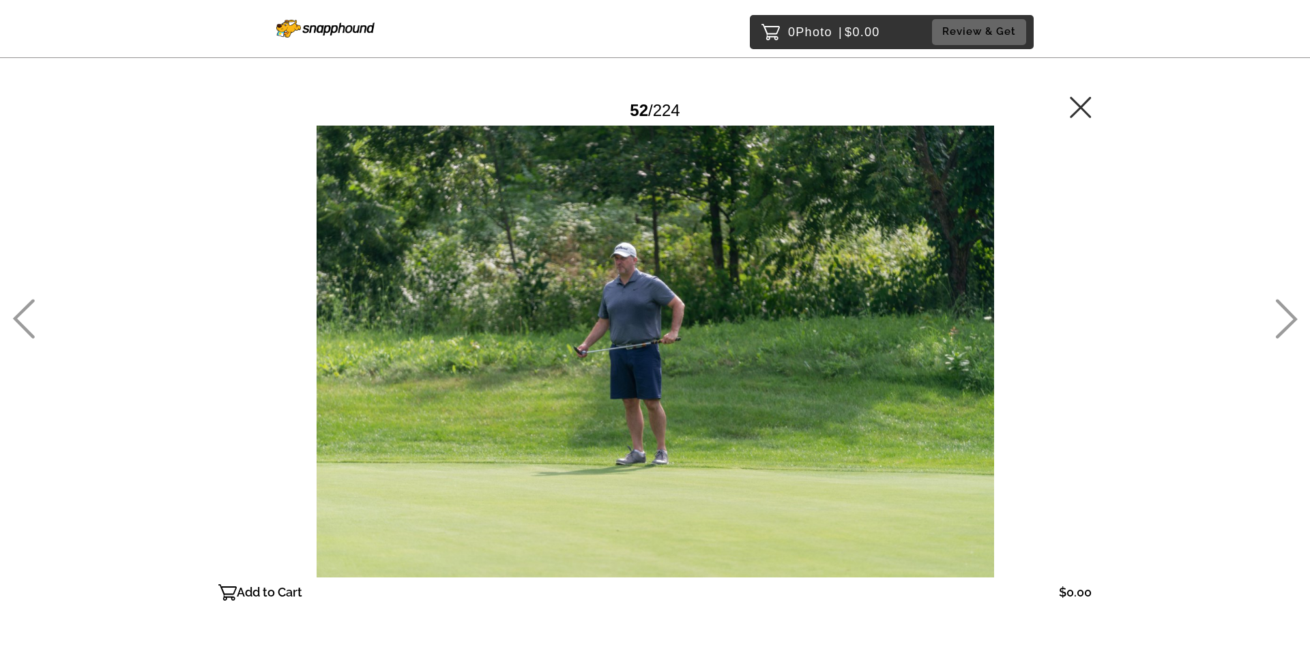
click at [1283, 324] on icon at bounding box center [1286, 319] width 23 height 40
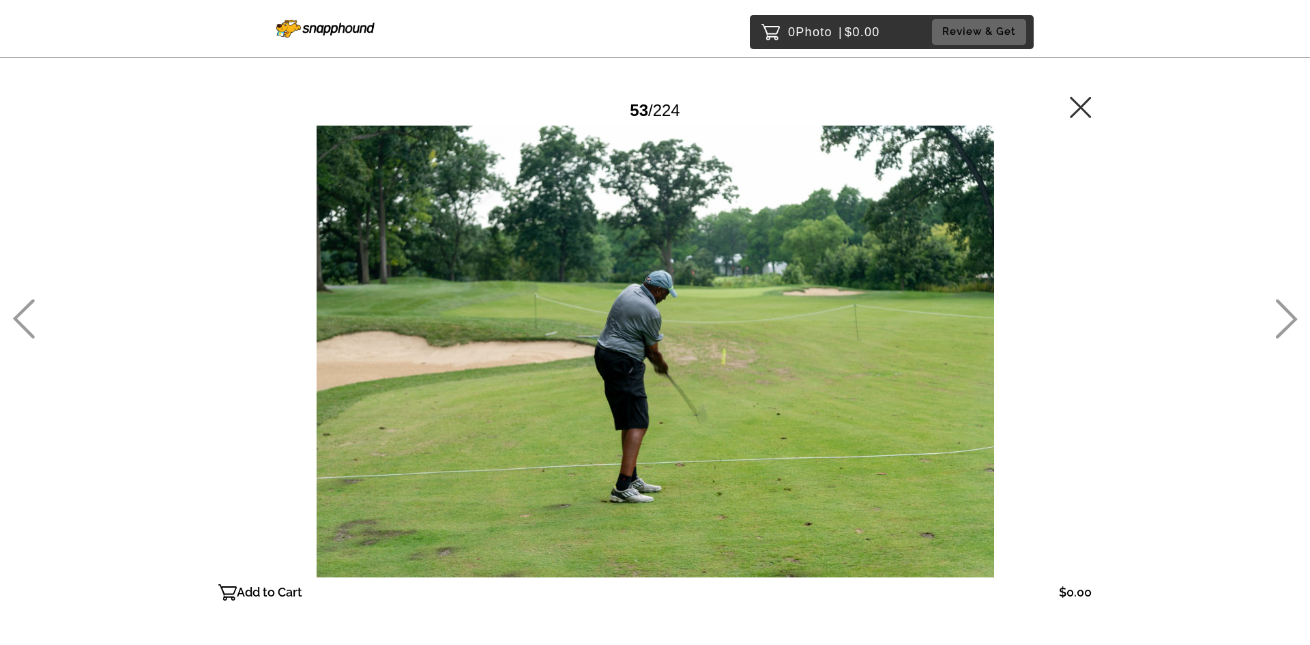
click at [1283, 325] on icon at bounding box center [1286, 319] width 23 height 40
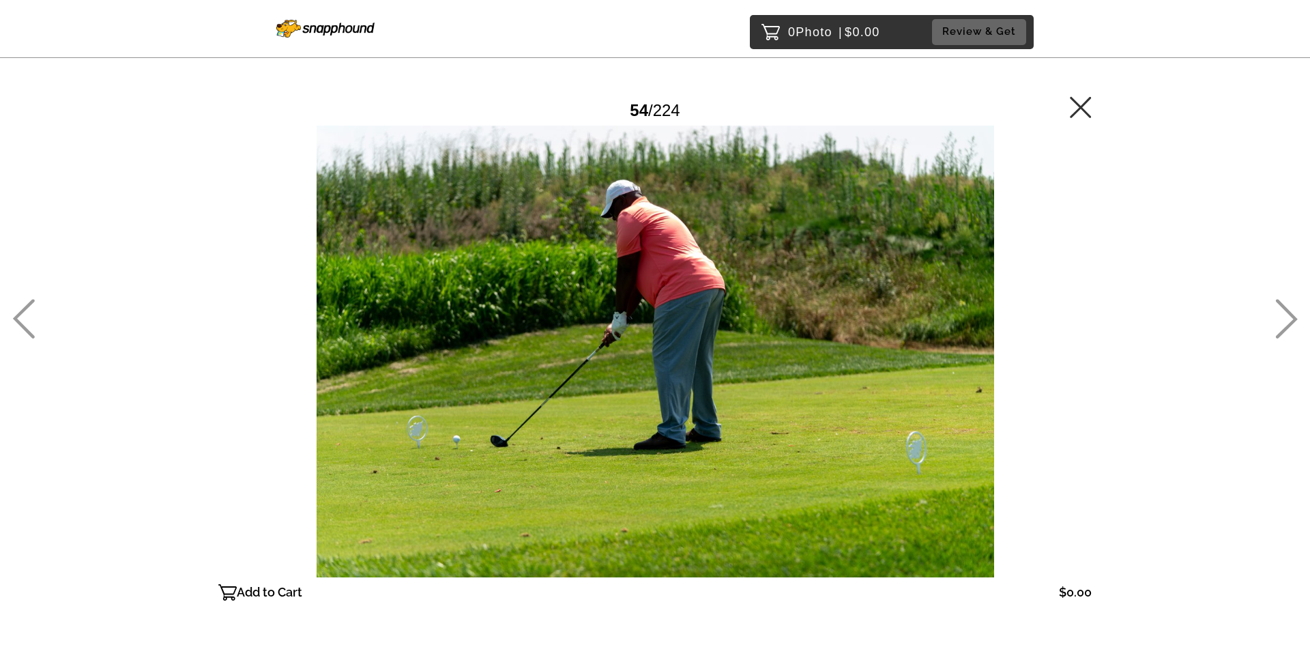
click at [1290, 321] on icon at bounding box center [1286, 319] width 23 height 40
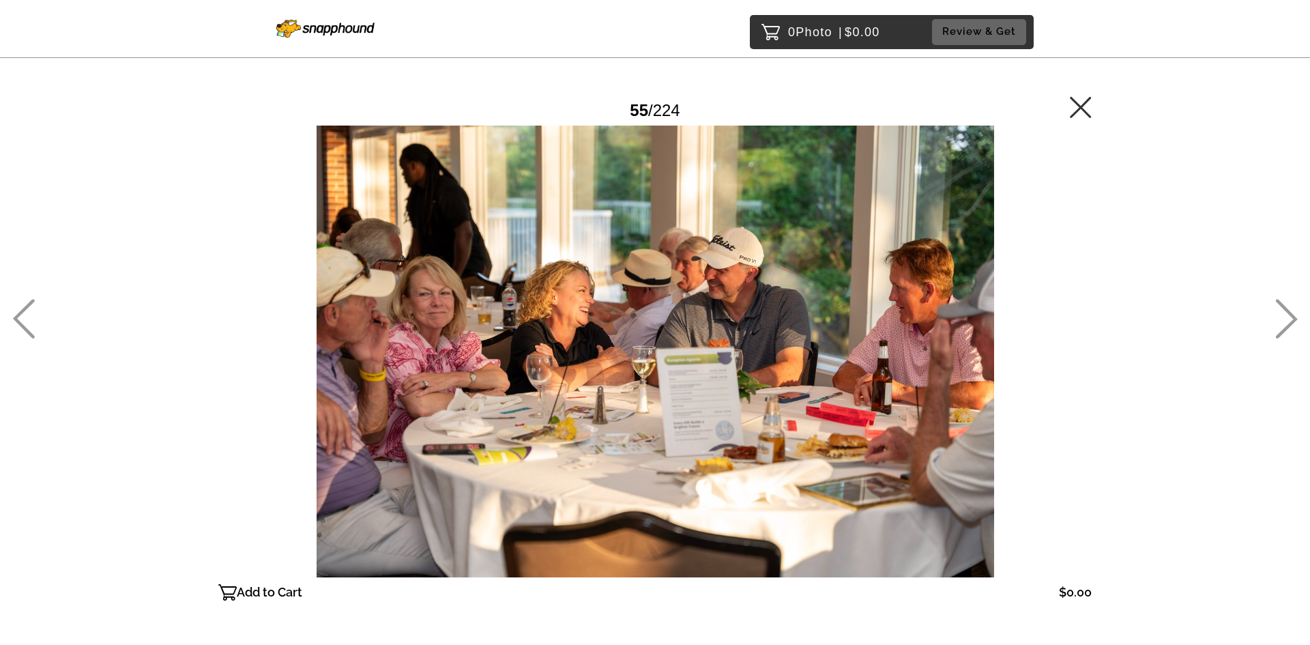
click at [1285, 320] on icon at bounding box center [1286, 319] width 23 height 40
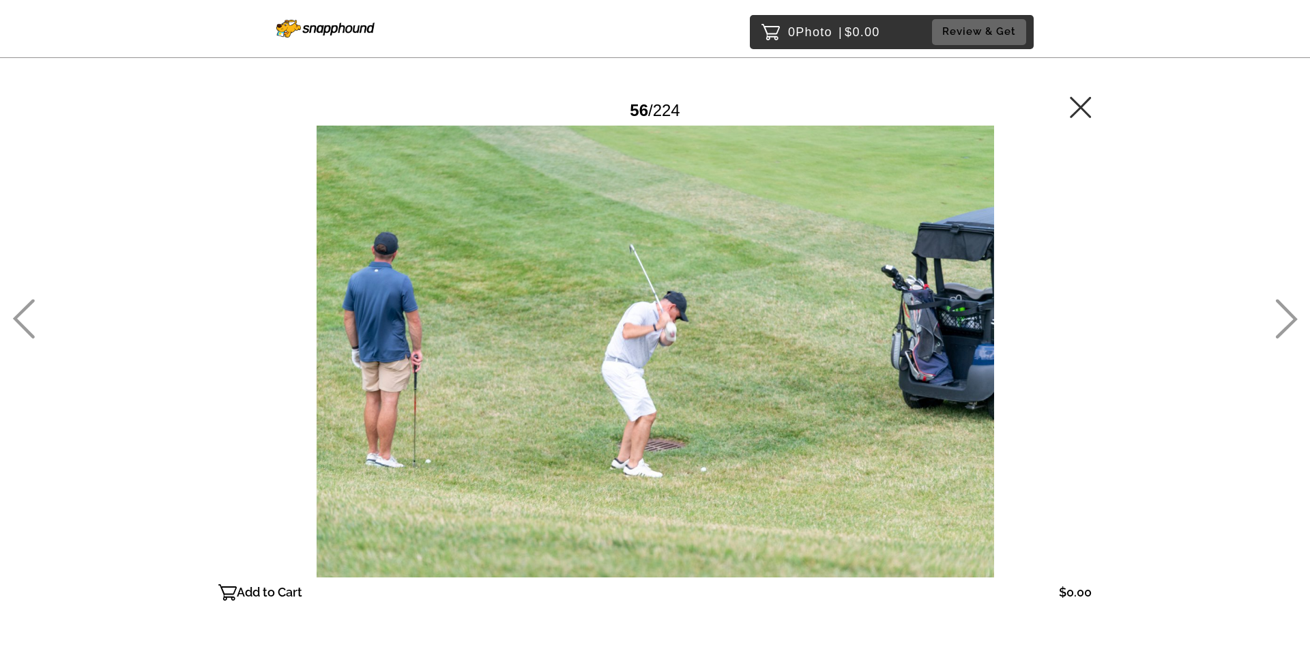
click at [1284, 321] on icon at bounding box center [1286, 319] width 23 height 40
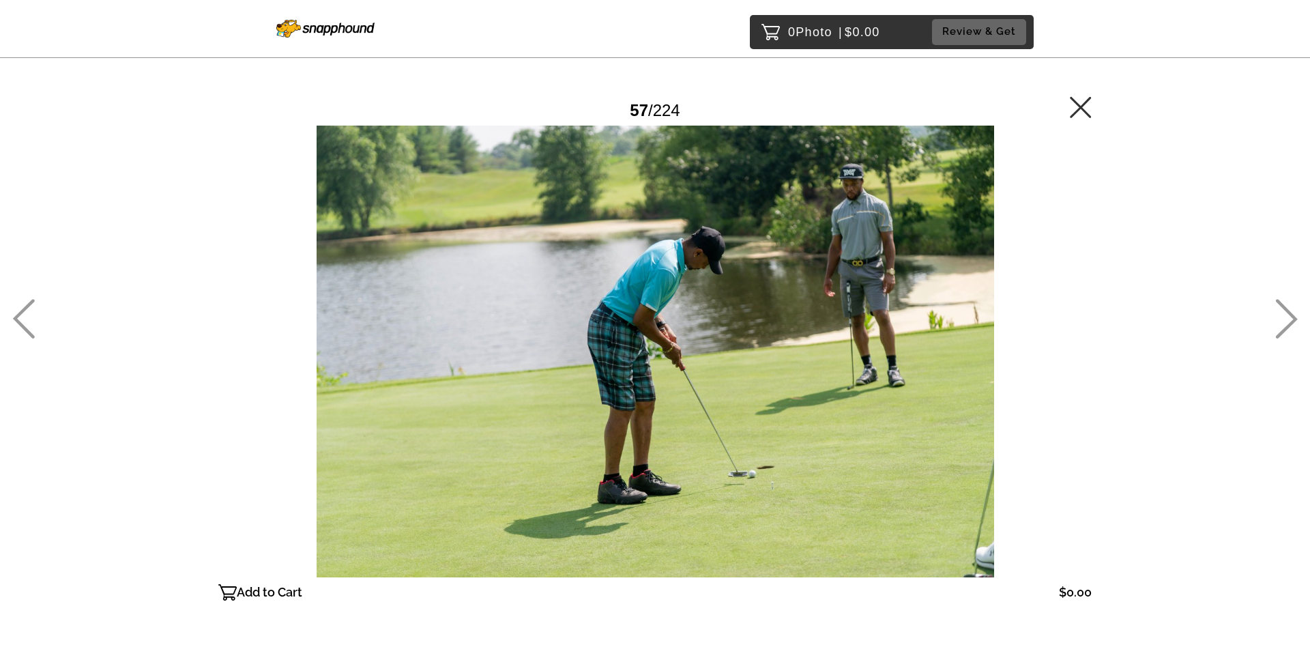
click at [1284, 321] on icon at bounding box center [1286, 319] width 23 height 40
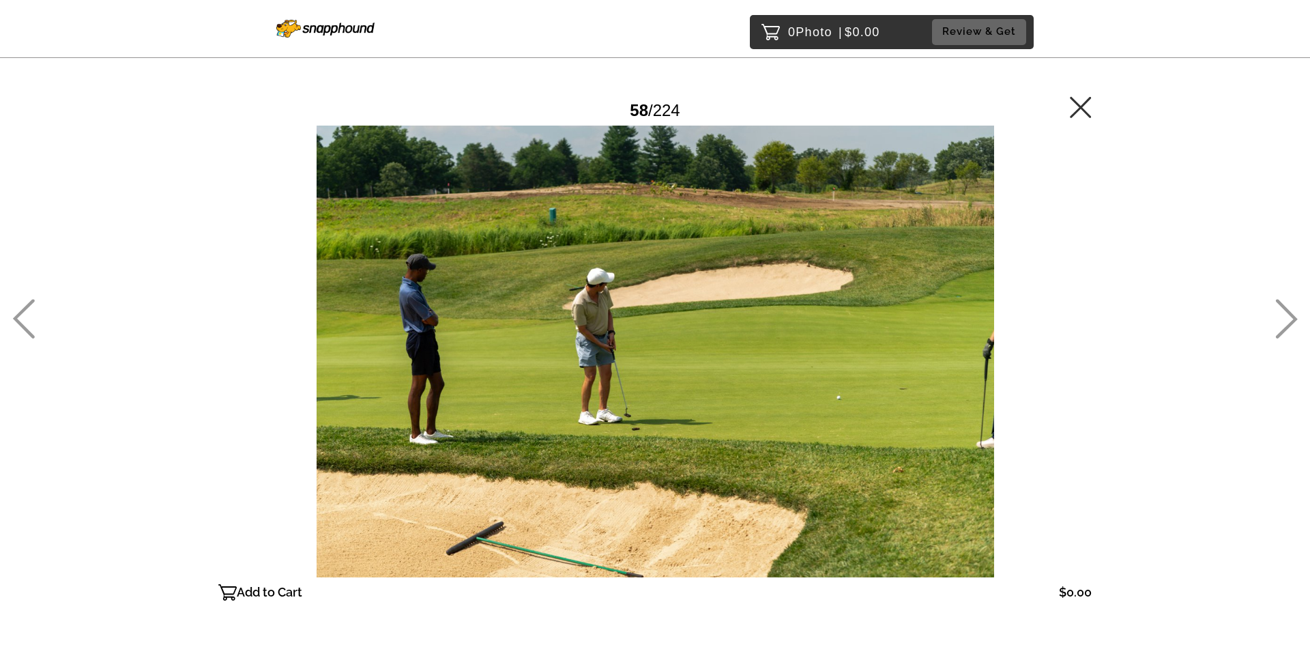
click at [1283, 321] on icon at bounding box center [1286, 319] width 23 height 40
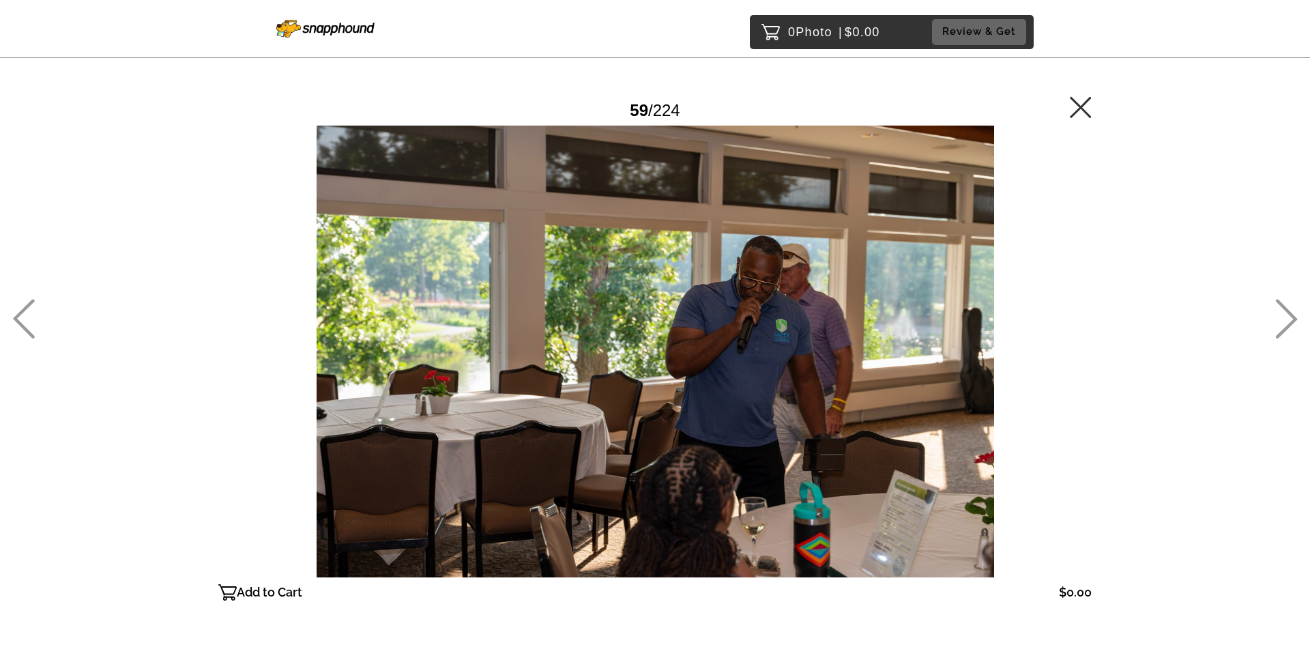
click at [1283, 321] on icon at bounding box center [1286, 319] width 23 height 40
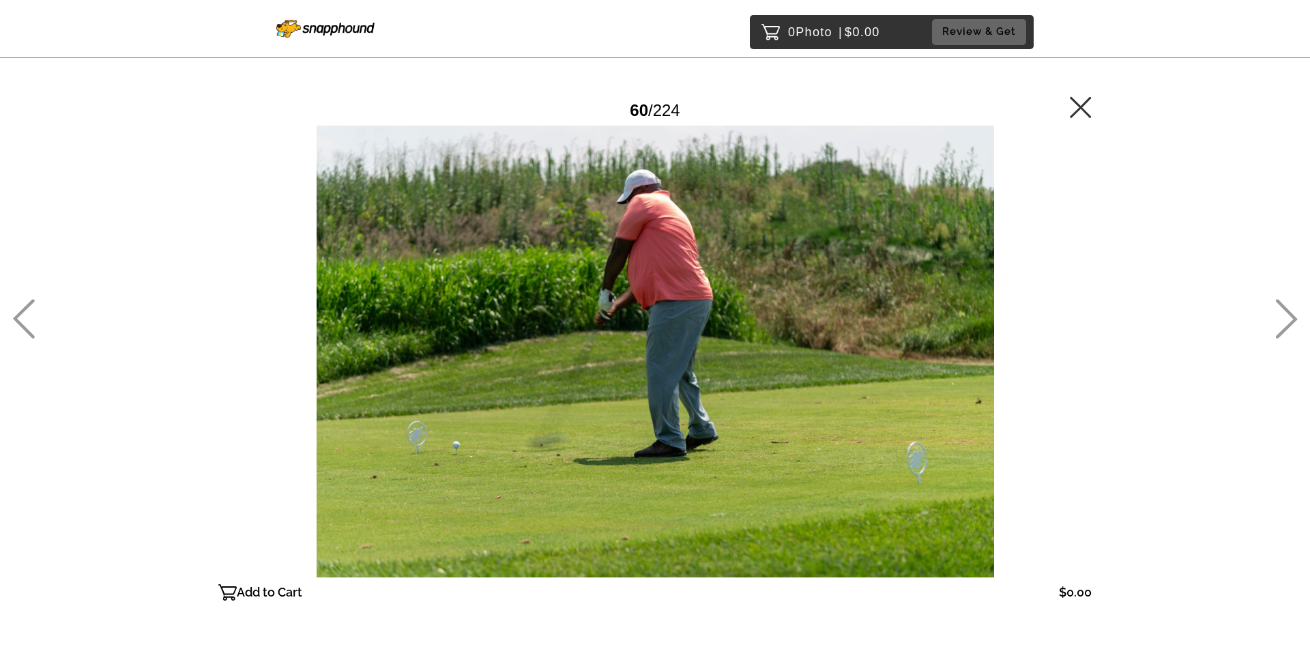
click at [1283, 322] on icon at bounding box center [1286, 319] width 23 height 40
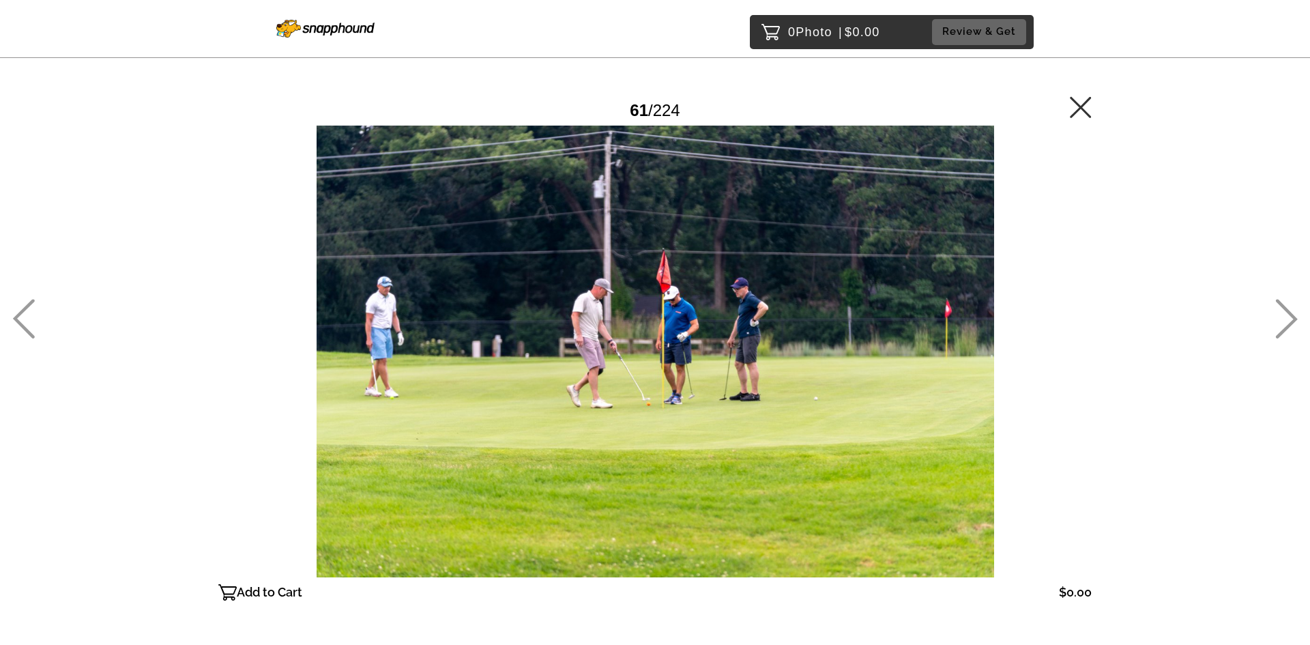
click at [1281, 323] on icon at bounding box center [1286, 319] width 23 height 40
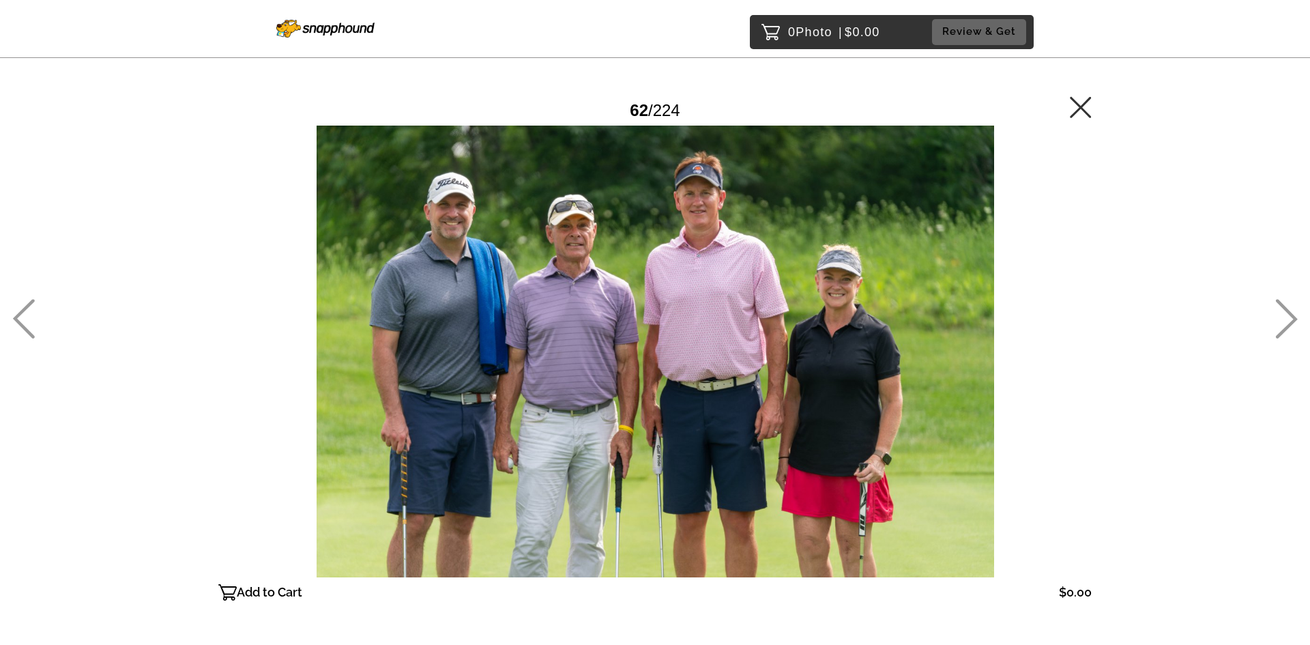
click at [1279, 325] on icon at bounding box center [1286, 319] width 23 height 40
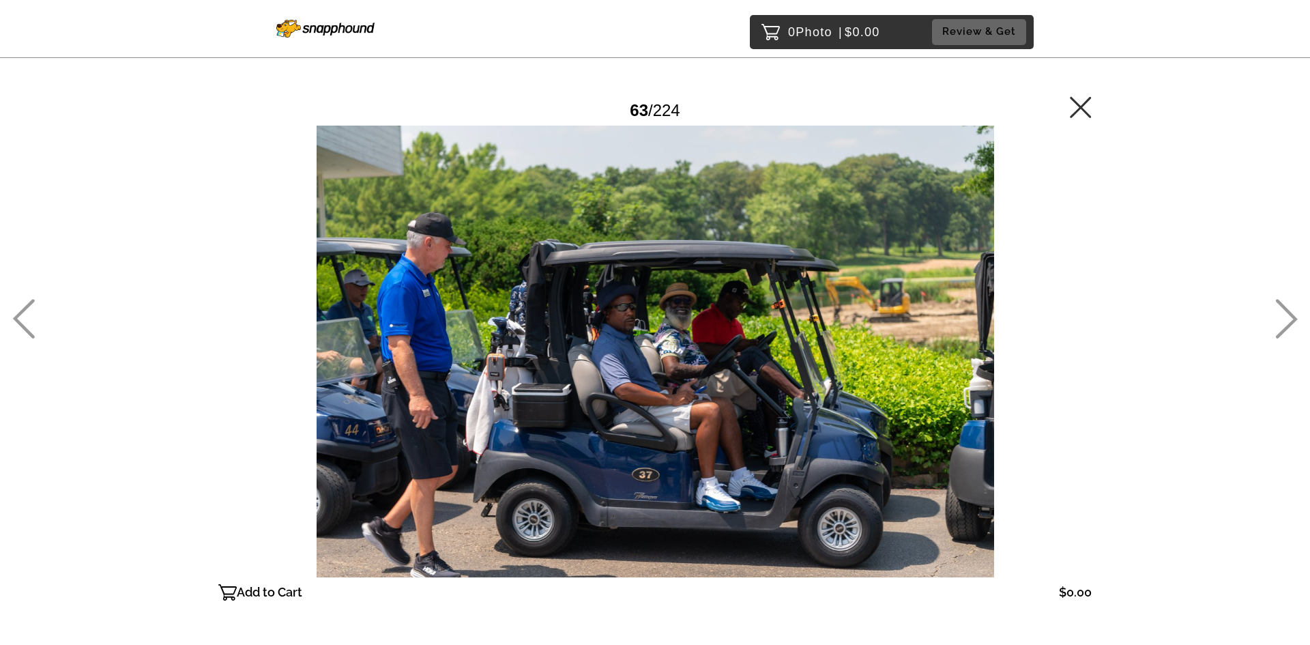
click at [1277, 325] on icon at bounding box center [1286, 319] width 23 height 40
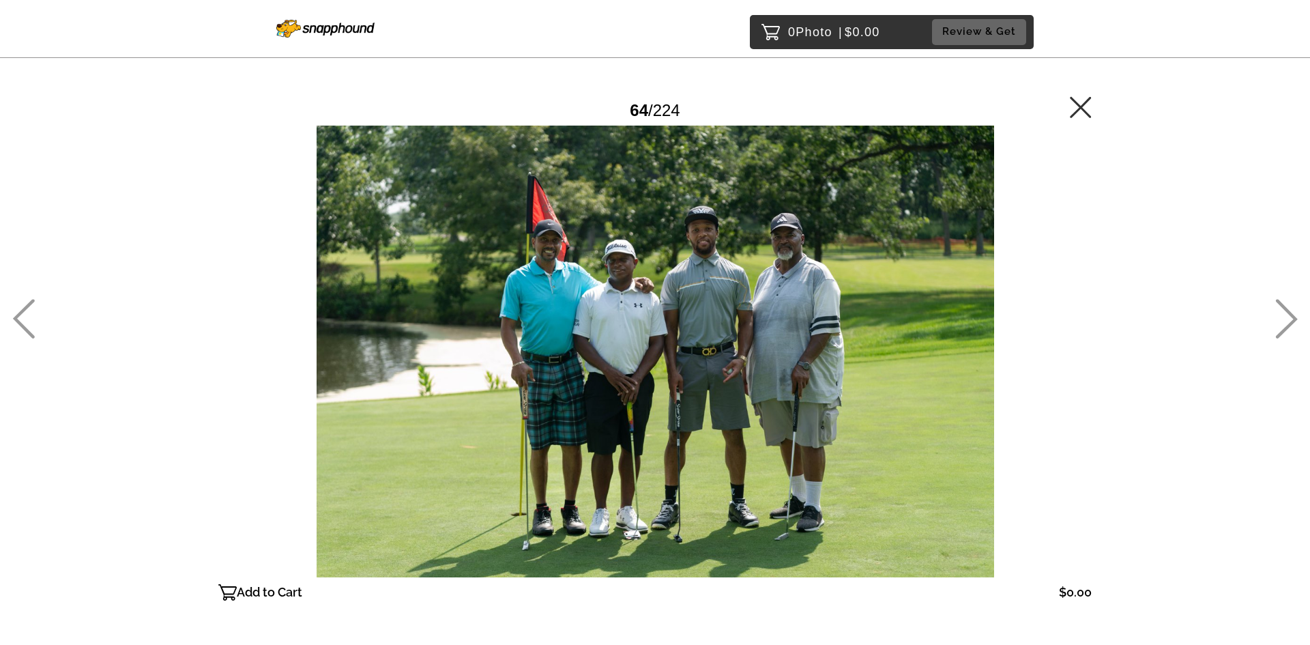
click at [1281, 320] on icon at bounding box center [1286, 319] width 23 height 40
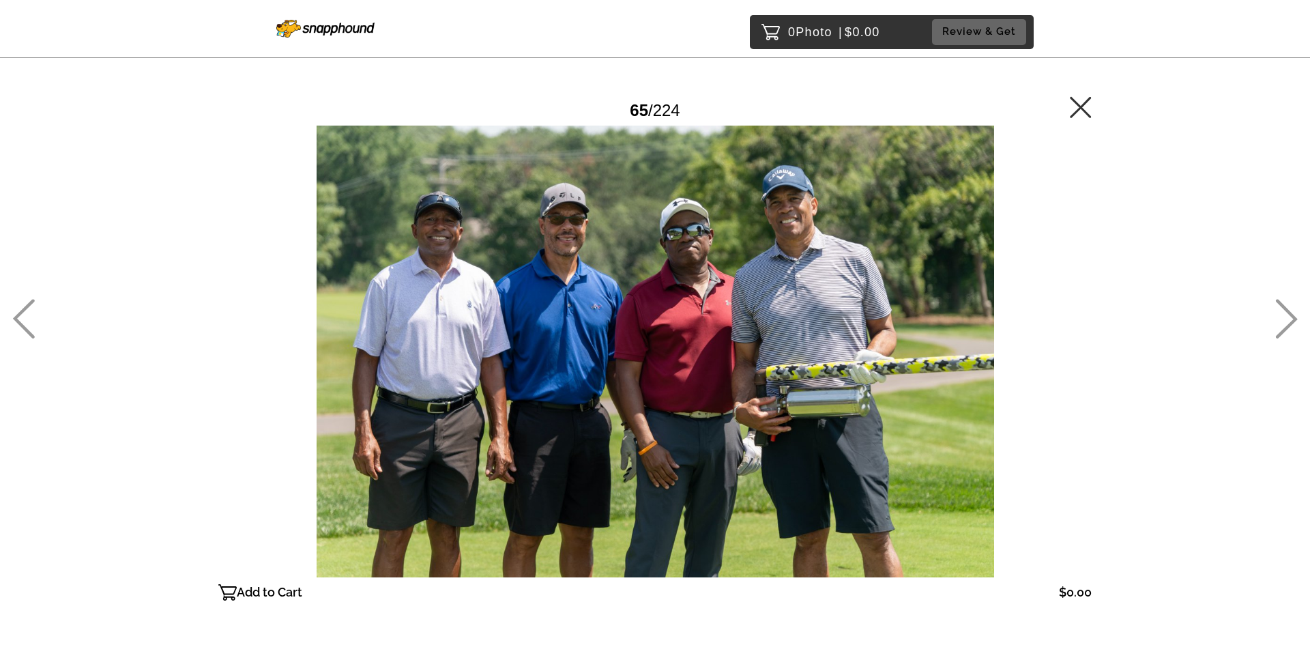
click at [1279, 323] on icon at bounding box center [1286, 319] width 23 height 40
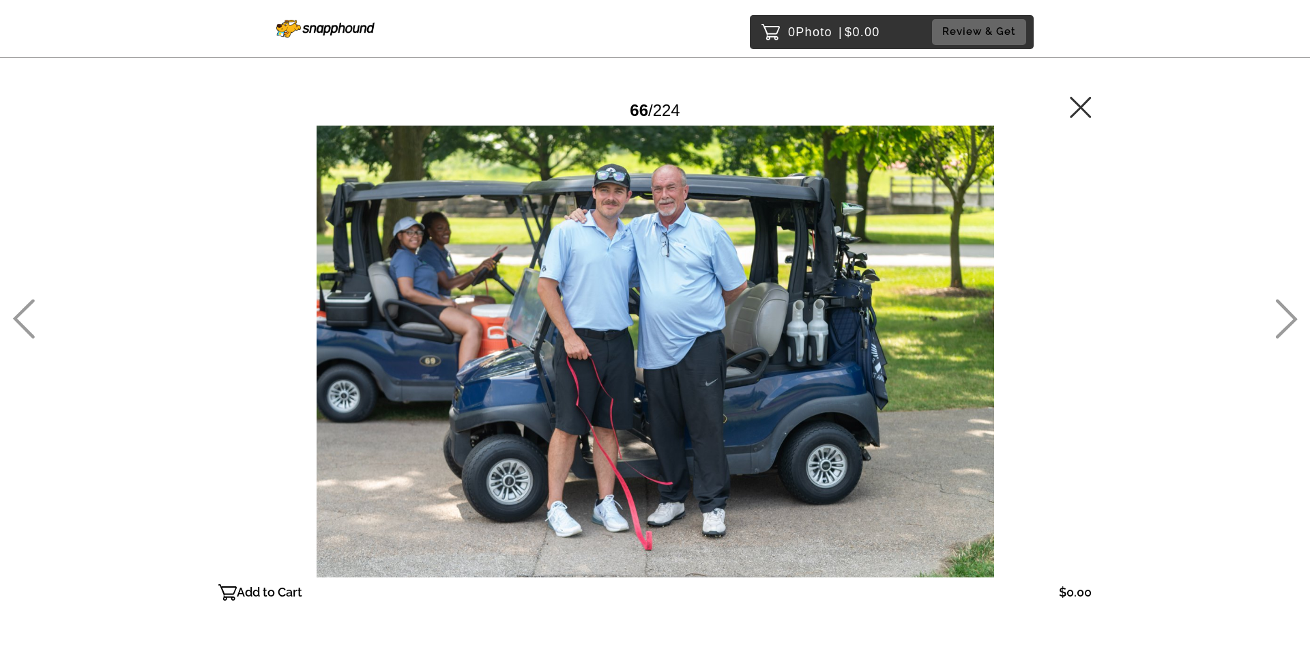
click at [15, 318] on icon at bounding box center [24, 320] width 22 height 40
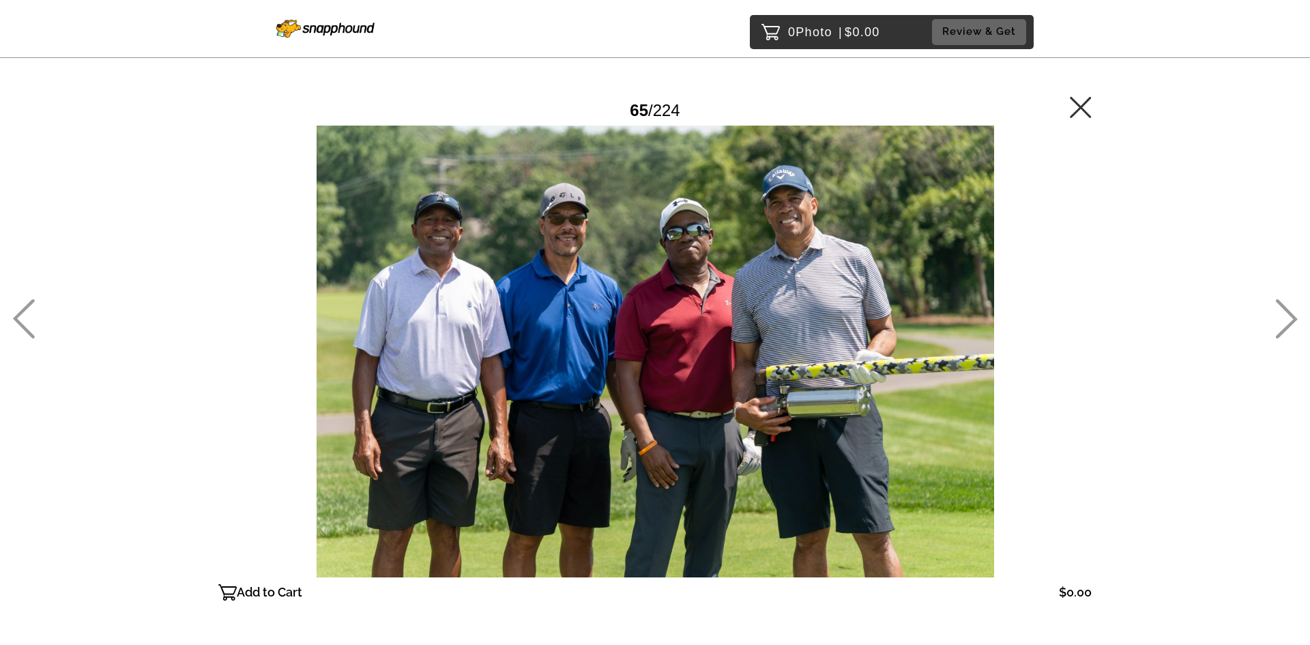
click at [1282, 325] on icon at bounding box center [1286, 319] width 23 height 40
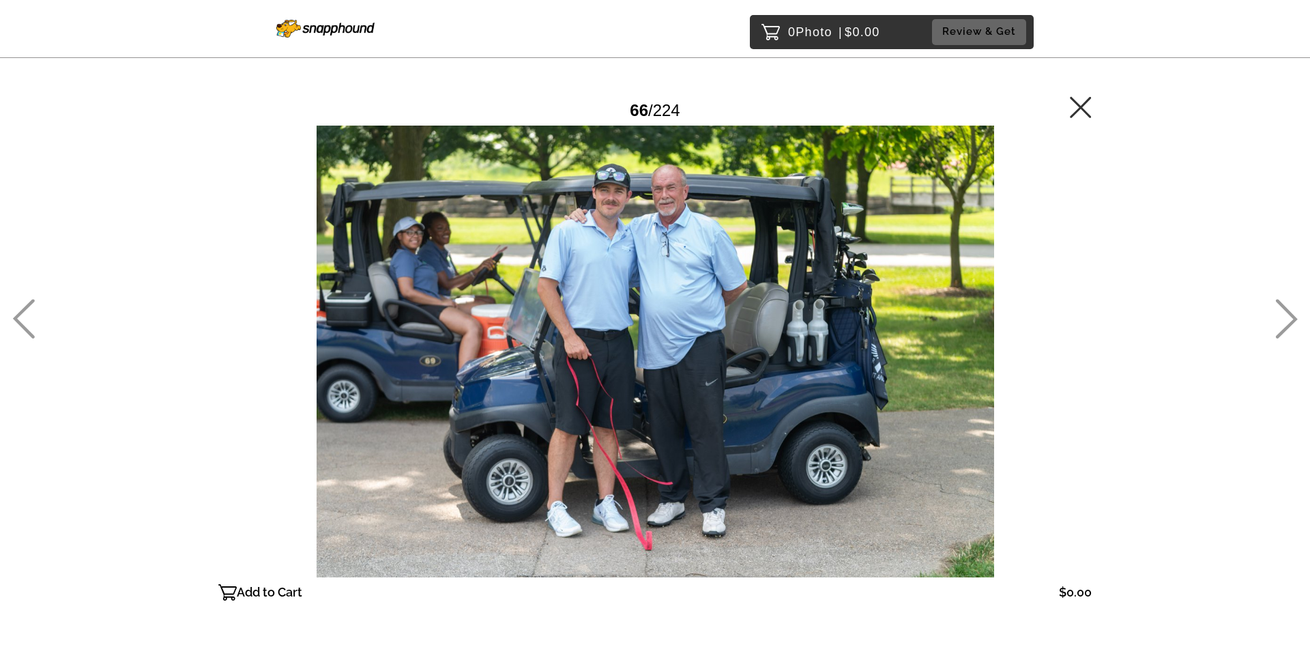
click at [1282, 325] on icon at bounding box center [1286, 319] width 23 height 40
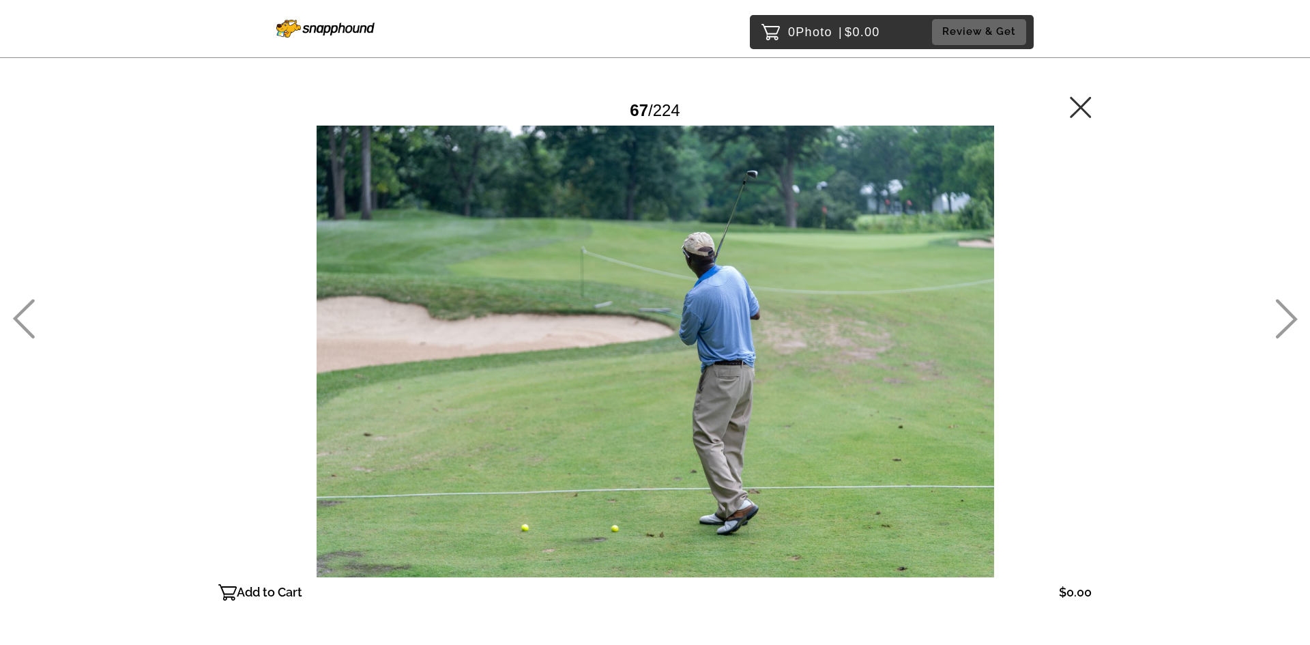
click at [1282, 325] on icon at bounding box center [1286, 319] width 23 height 40
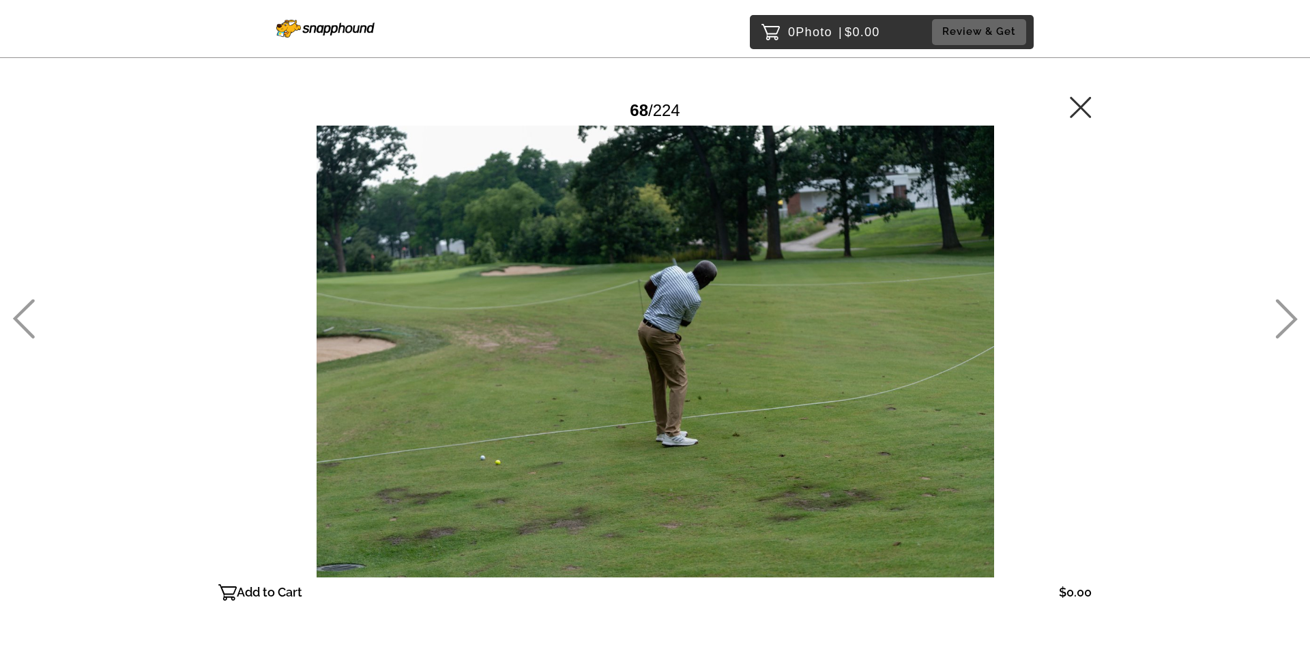
click at [1282, 325] on icon at bounding box center [1286, 319] width 23 height 40
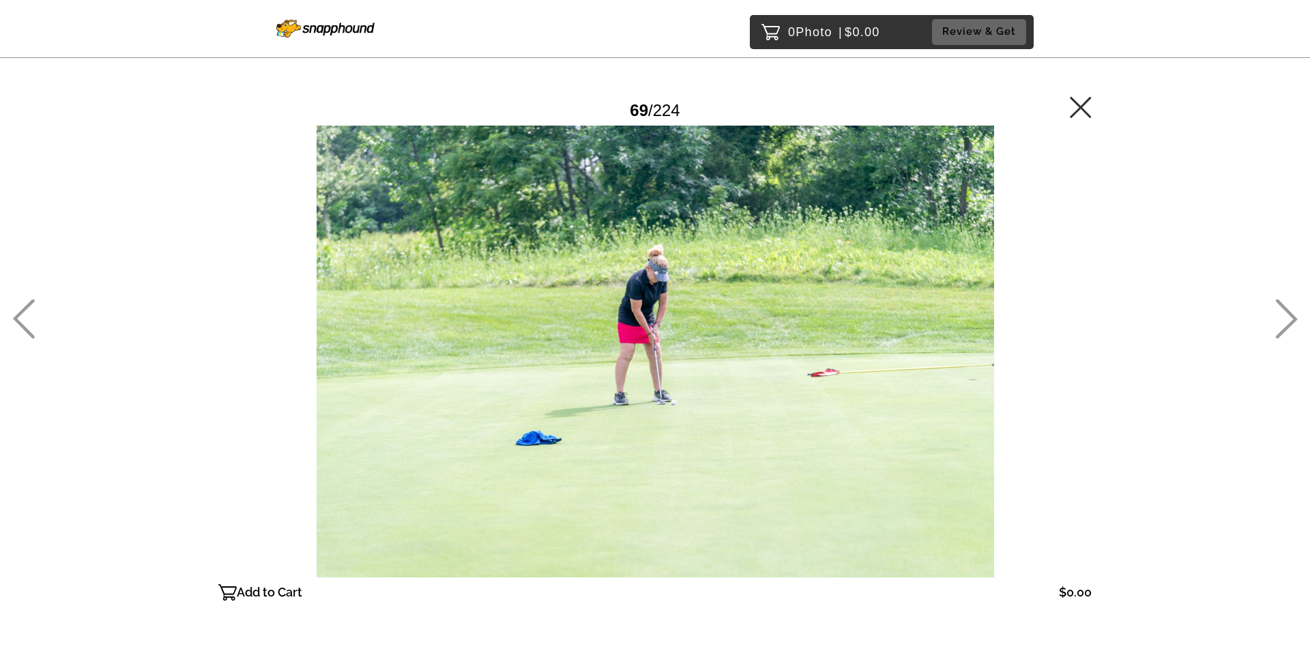
click at [1282, 325] on icon at bounding box center [1286, 319] width 23 height 40
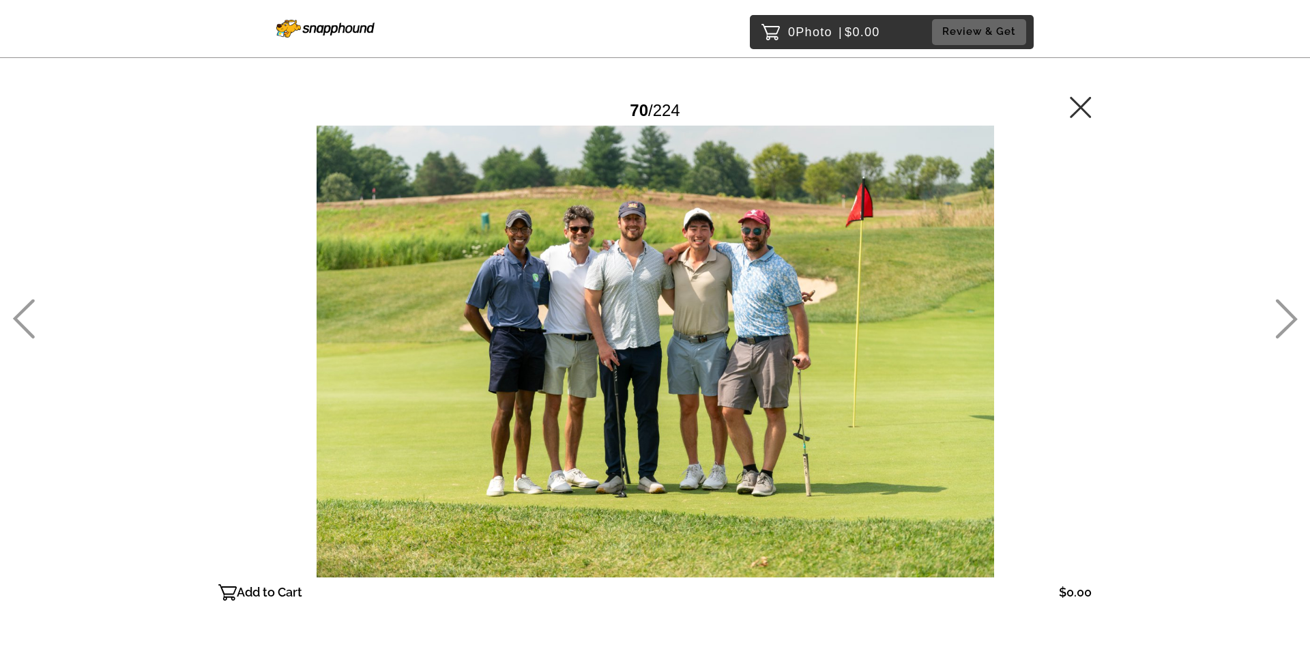
click at [1282, 327] on icon at bounding box center [1286, 319] width 23 height 40
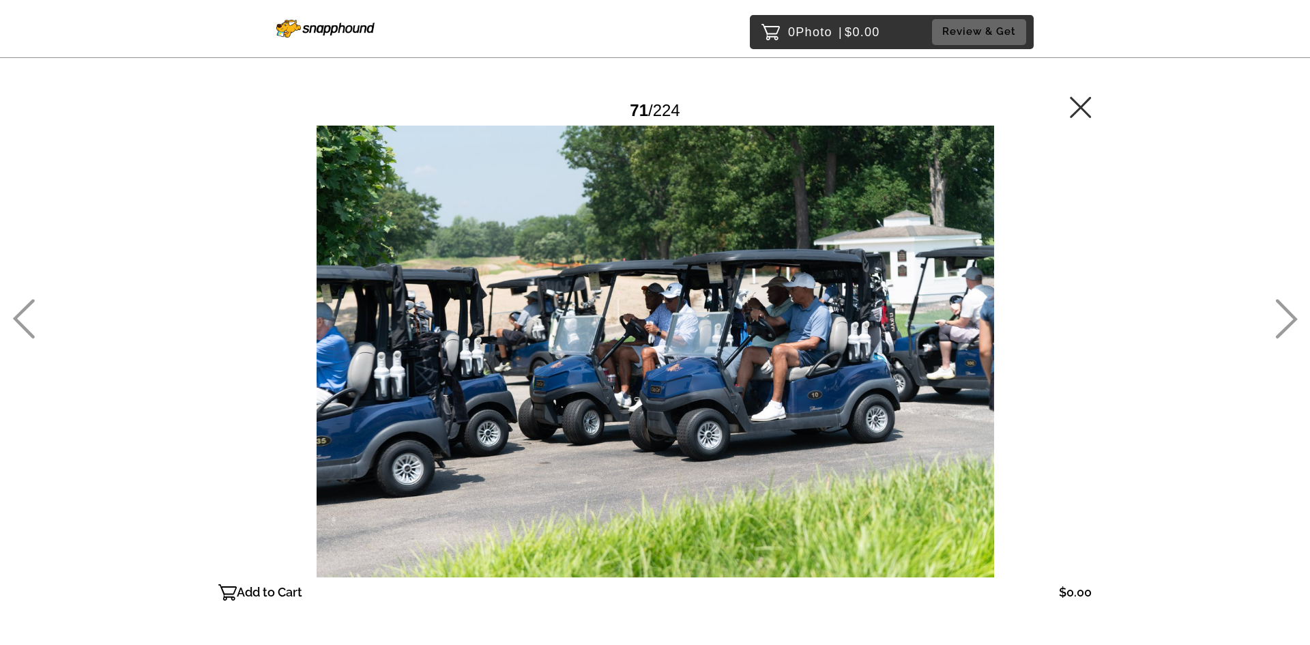
click at [1282, 327] on icon at bounding box center [1286, 319] width 23 height 40
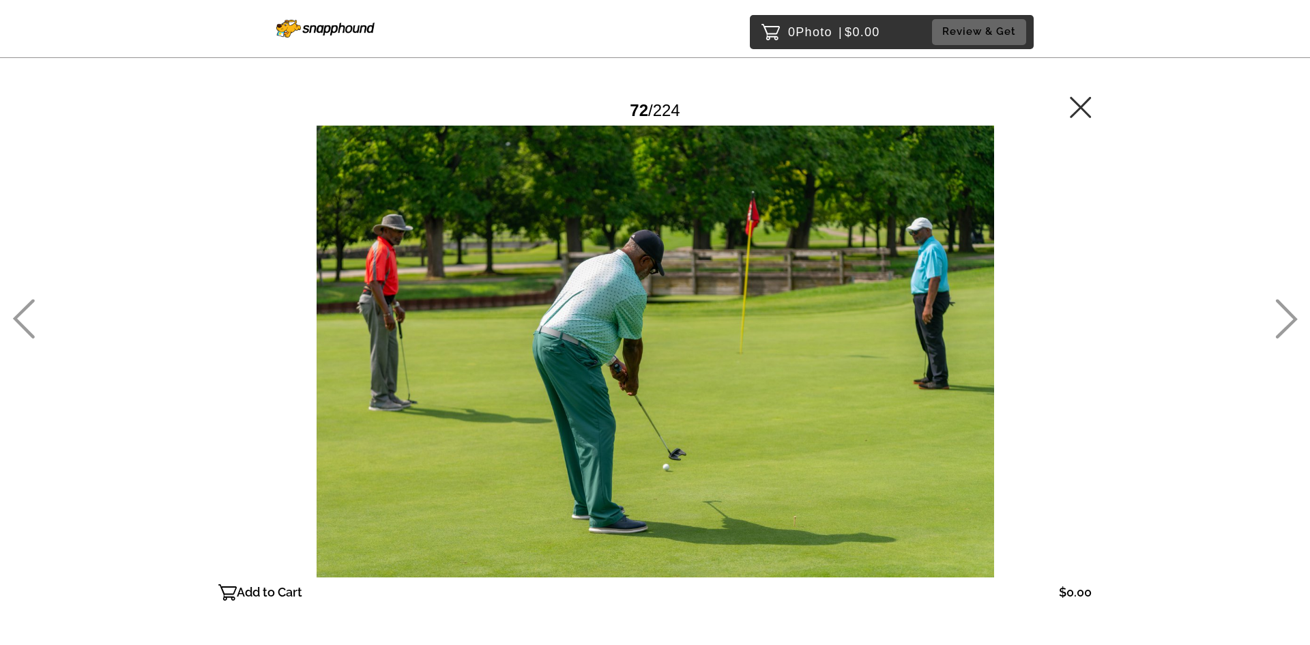
click at [1281, 330] on icon at bounding box center [1286, 319] width 23 height 40
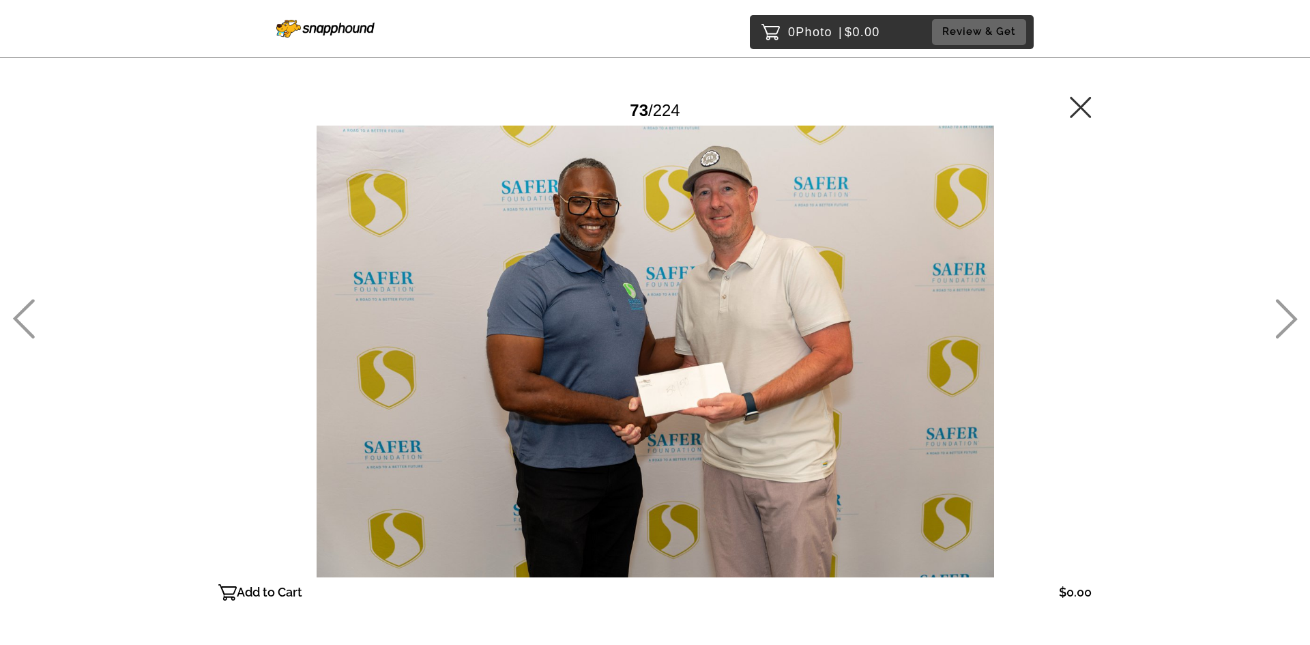
click at [1281, 332] on icon at bounding box center [1287, 320] width 22 height 40
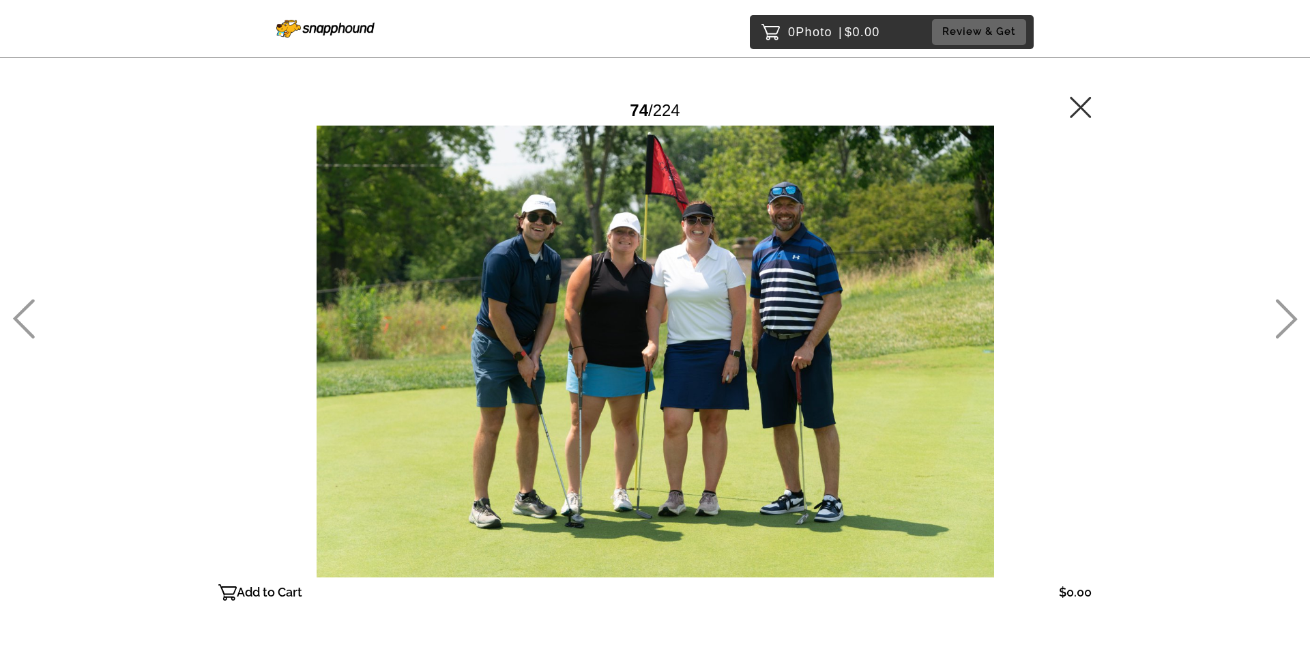
click at [1281, 335] on icon at bounding box center [1287, 320] width 22 height 40
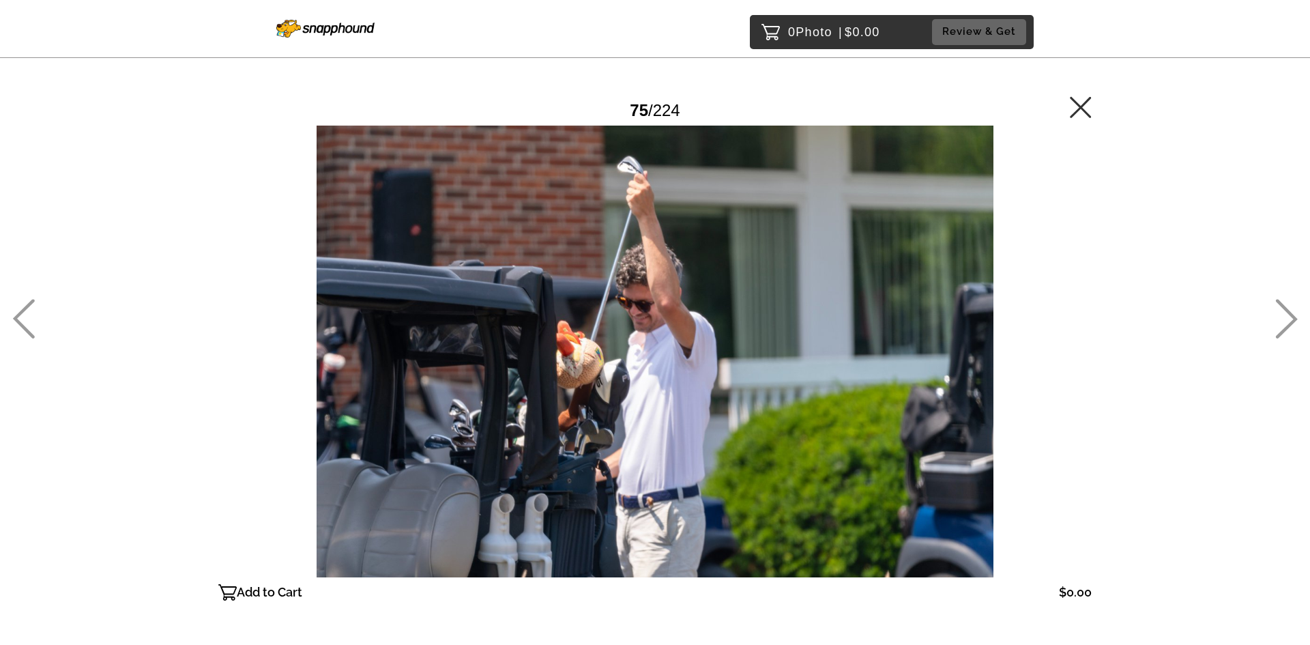
click at [1281, 336] on icon at bounding box center [1286, 319] width 23 height 40
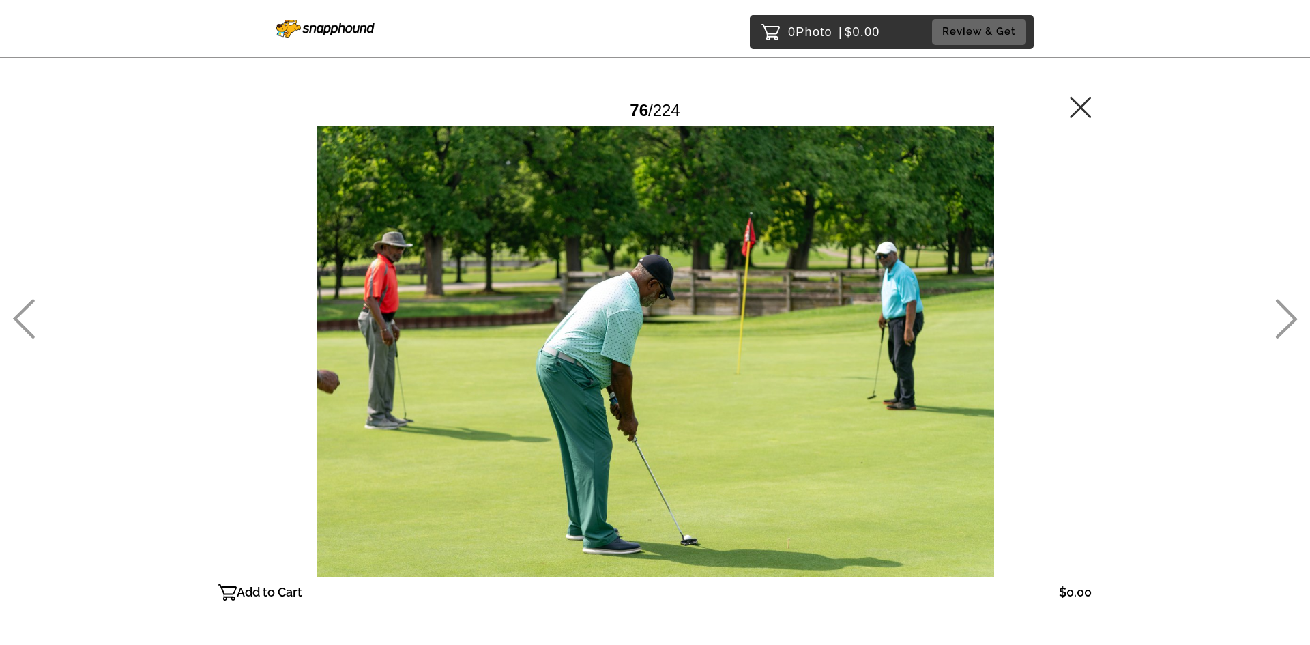
click at [1280, 338] on icon at bounding box center [1286, 319] width 23 height 40
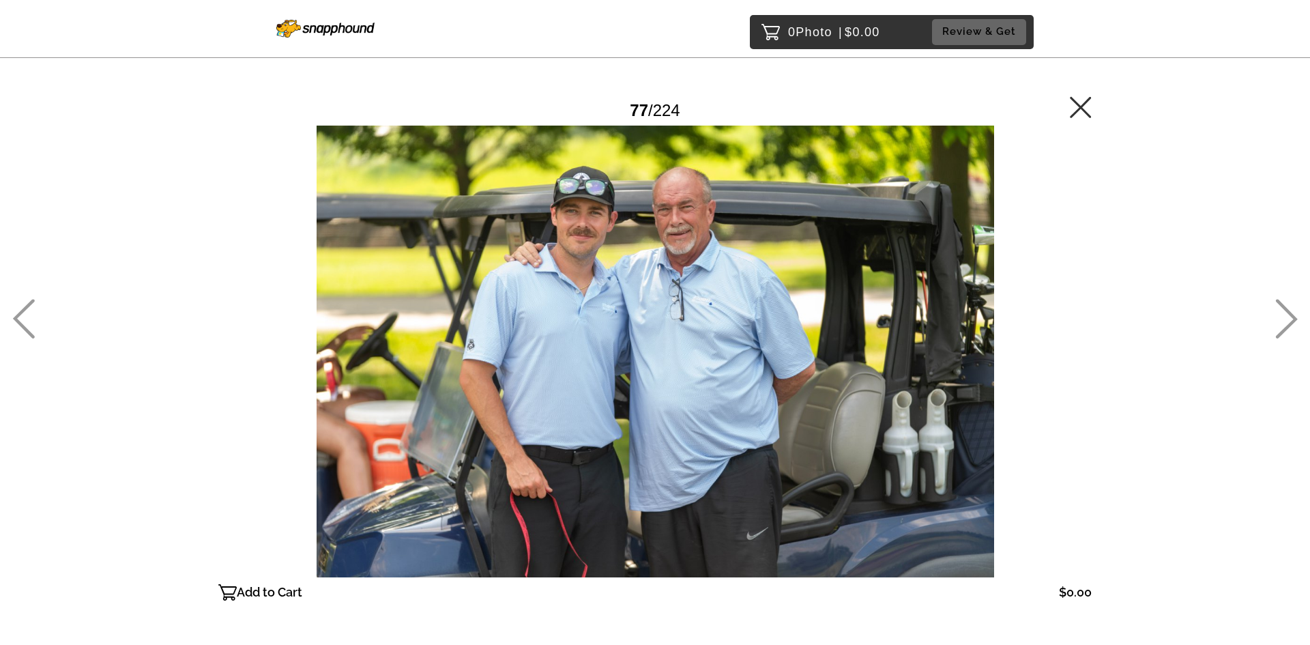
click at [1280, 339] on link at bounding box center [1286, 334] width 23 height 14
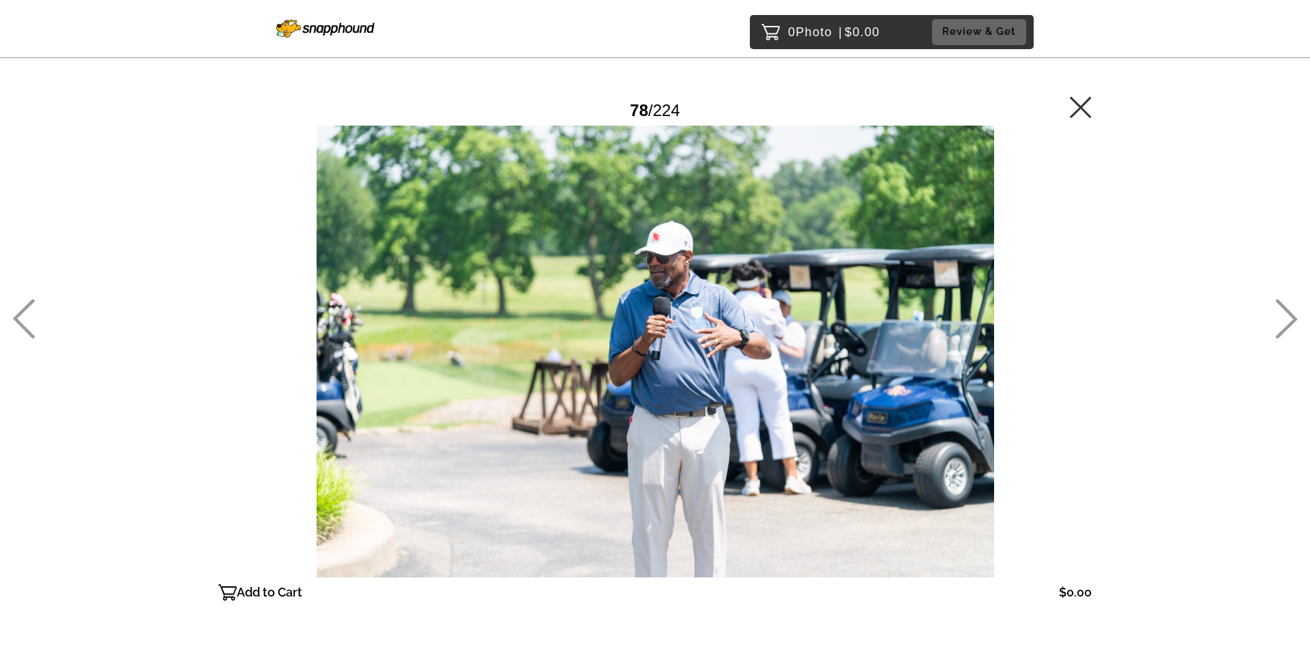
click at [1272, 344] on div "0 Photo | $0.00 Review & Get Password Checker bypassed 78 / 224 Add to Cart $0.…" at bounding box center [655, 379] width 1310 height 758
click at [1282, 329] on icon at bounding box center [1286, 319] width 23 height 40
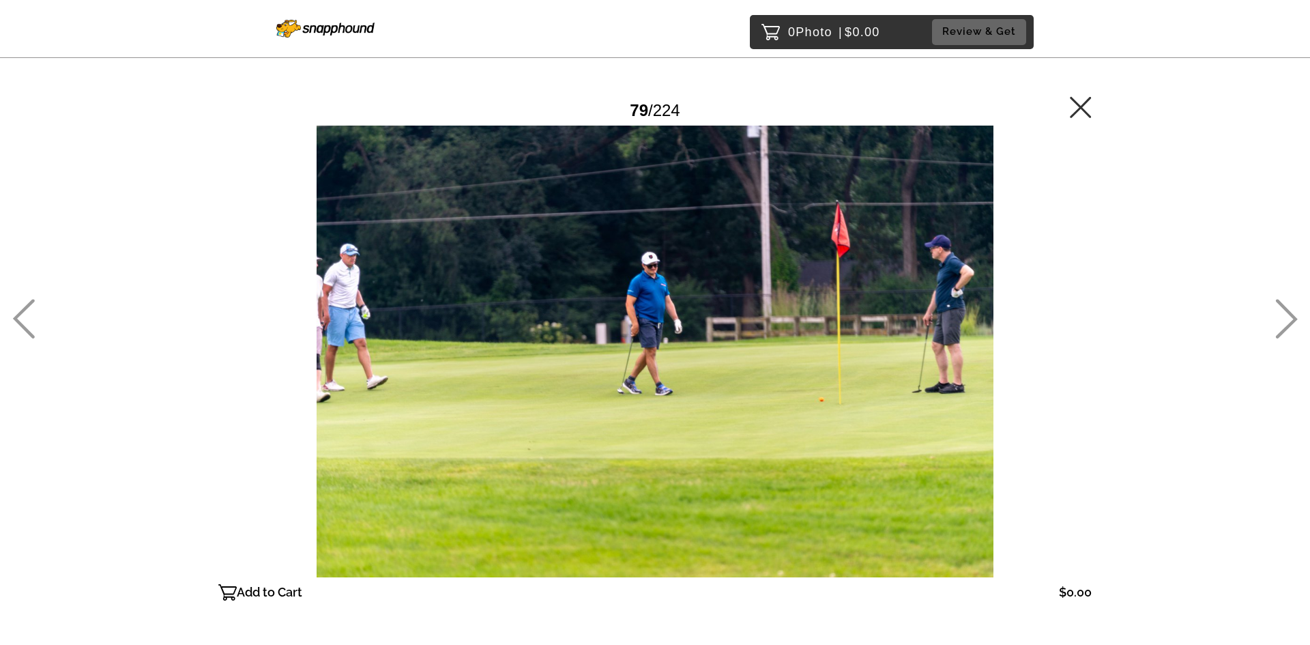
click at [1282, 330] on icon at bounding box center [1286, 319] width 23 height 40
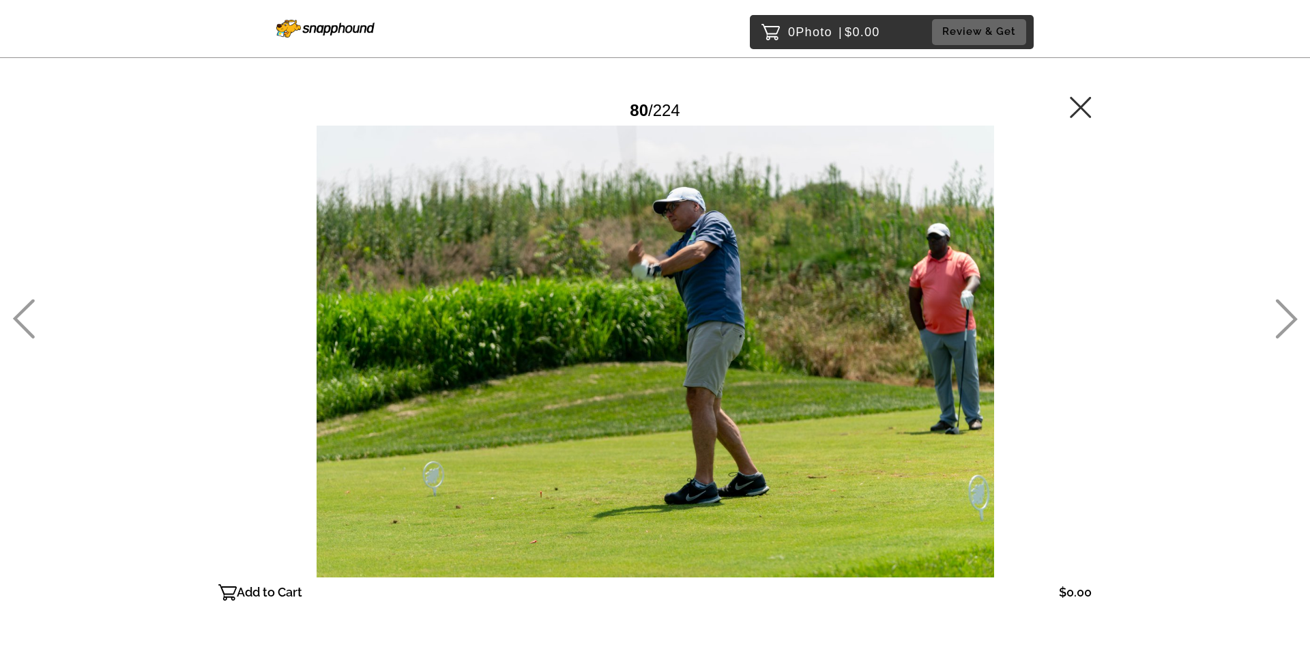
click at [1281, 332] on icon at bounding box center [1287, 320] width 22 height 40
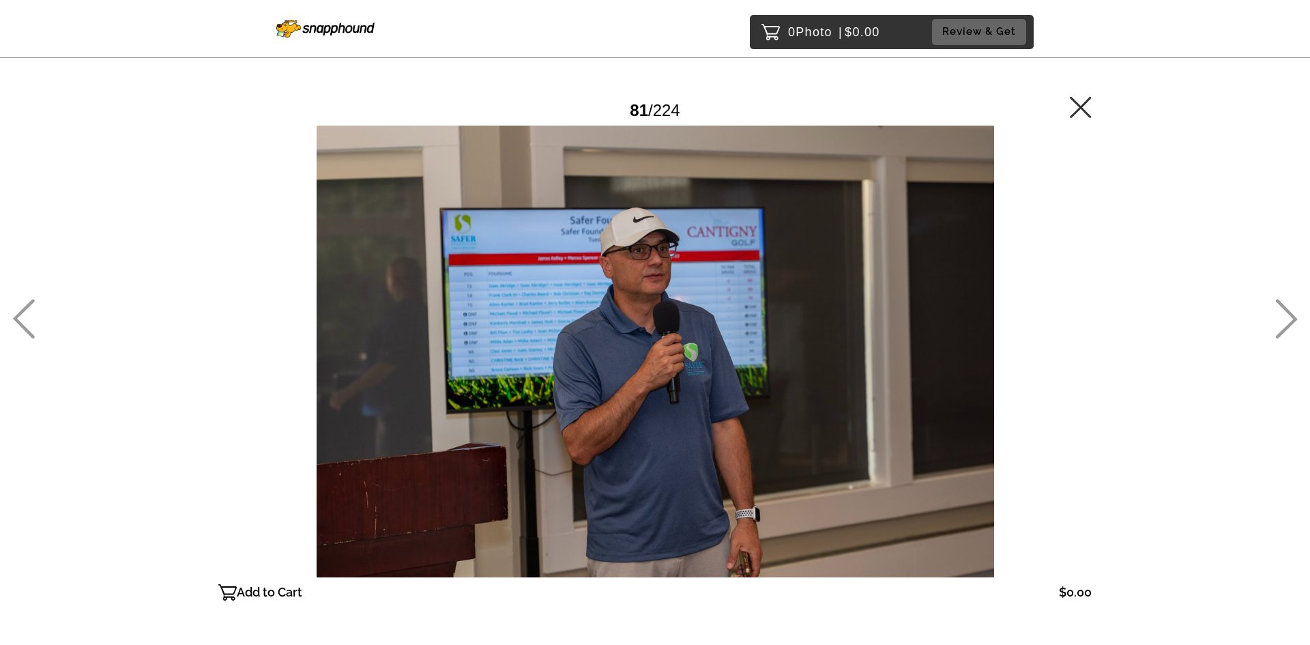
click at [1281, 332] on icon at bounding box center [1287, 320] width 22 height 40
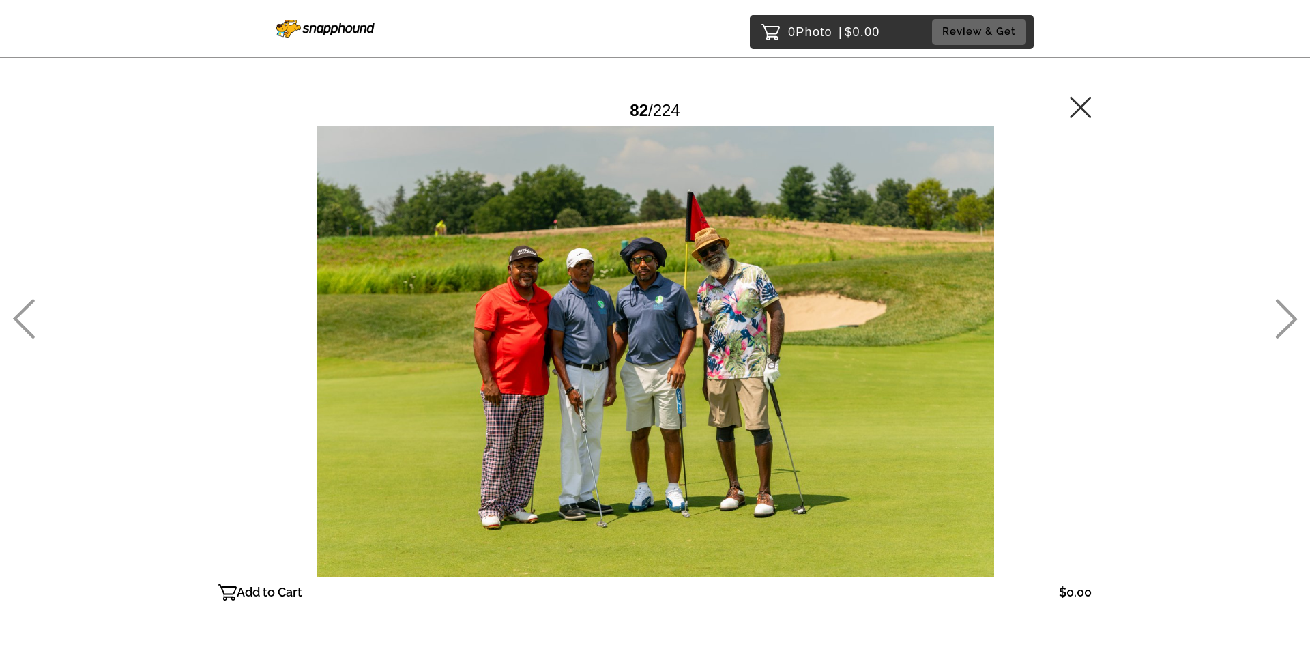
click at [1280, 333] on icon at bounding box center [1287, 320] width 22 height 40
